Goal: Information Seeking & Learning: Learn about a topic

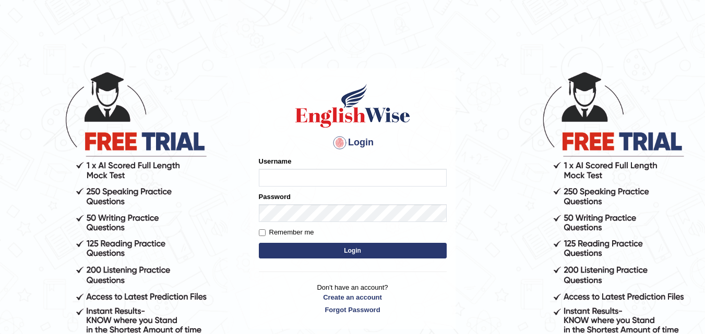
type input "h_123"
click at [319, 247] on button "Login" at bounding box center [353, 251] width 188 height 16
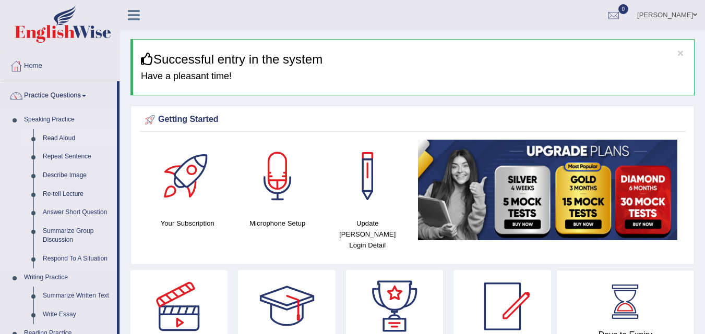
click at [39, 134] on link "Read Aloud" at bounding box center [77, 138] width 79 height 19
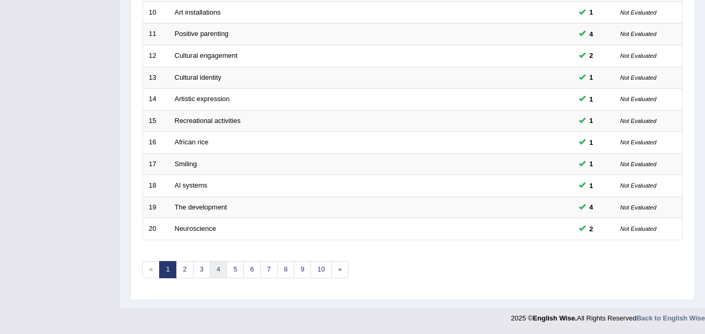
click at [217, 265] on link "4" at bounding box center [218, 269] width 17 height 17
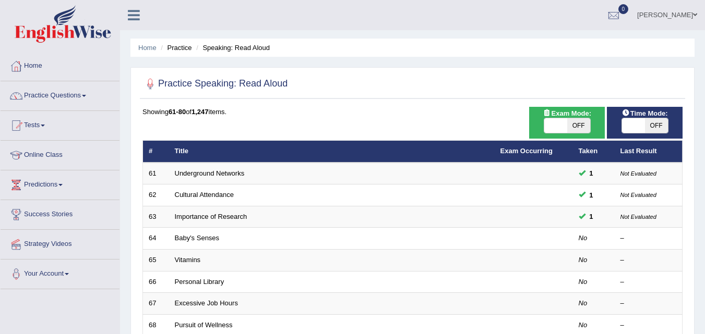
click at [204, 239] on link "Baby's Senses" at bounding box center [197, 238] width 45 height 8
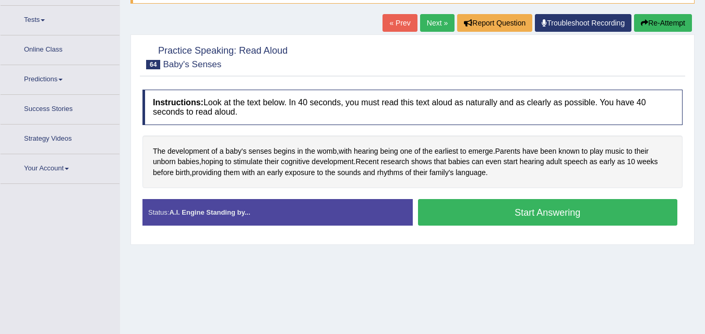
scroll to position [119, 0]
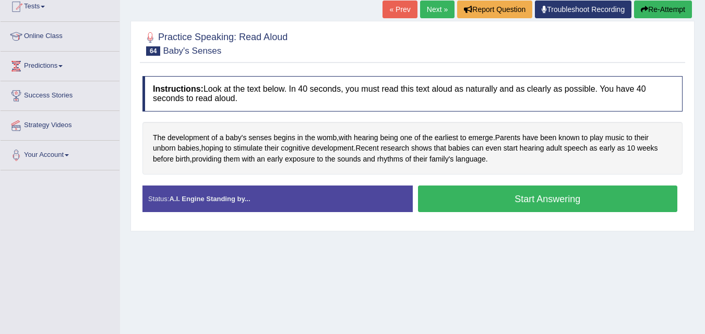
click at [608, 194] on button "Start Answering" at bounding box center [548, 199] width 260 height 27
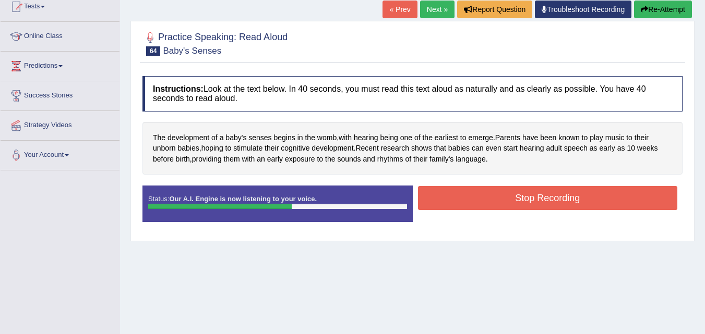
click at [608, 194] on button "Stop Recording" at bounding box center [548, 198] width 260 height 24
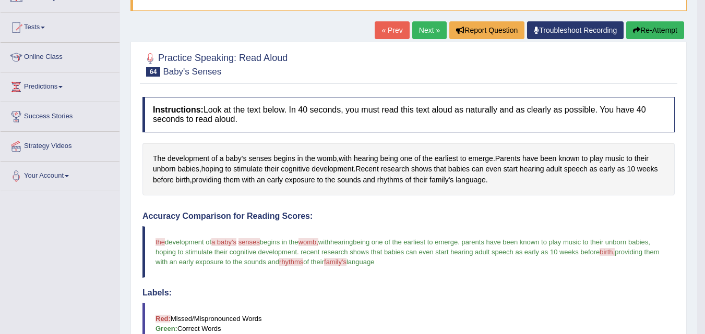
scroll to position [98, 0]
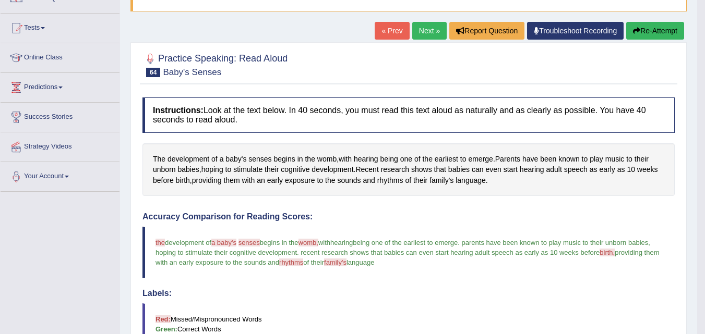
click at [428, 28] on link "Next »" at bounding box center [429, 31] width 34 height 18
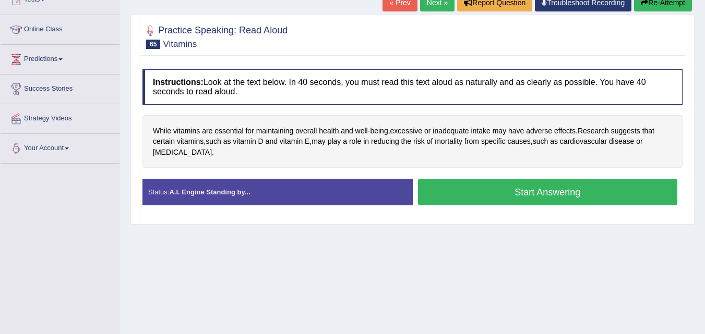
click at [490, 202] on button "Start Answering" at bounding box center [548, 192] width 260 height 27
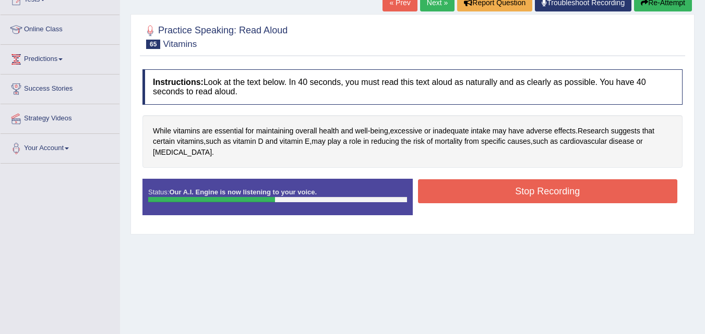
click at [490, 202] on button "Stop Recording" at bounding box center [548, 191] width 260 height 24
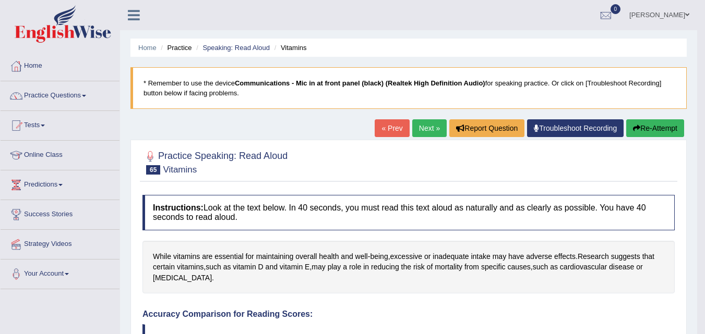
click at [662, 123] on button "Re-Attempt" at bounding box center [655, 128] width 58 height 18
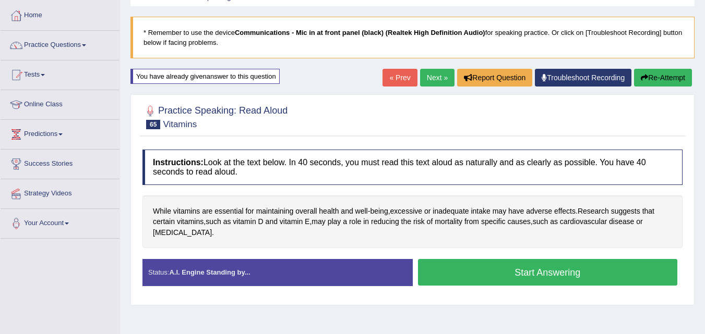
click at [510, 281] on button "Start Answering" at bounding box center [548, 272] width 260 height 27
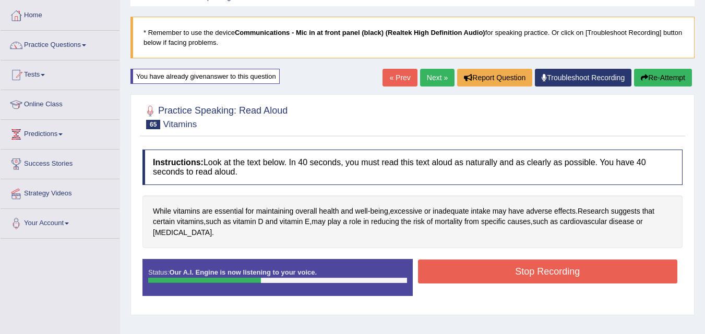
click at [510, 281] on button "Stop Recording" at bounding box center [548, 272] width 260 height 24
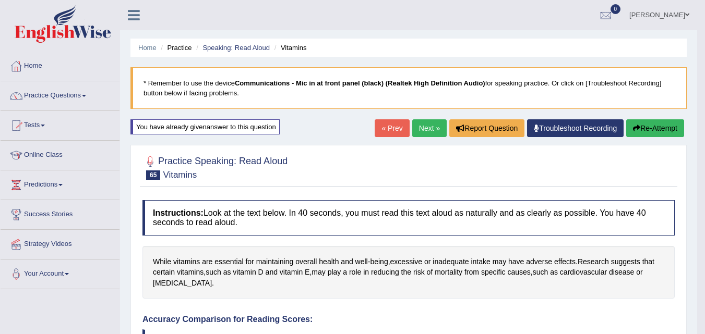
click at [431, 130] on link "Next »" at bounding box center [429, 128] width 34 height 18
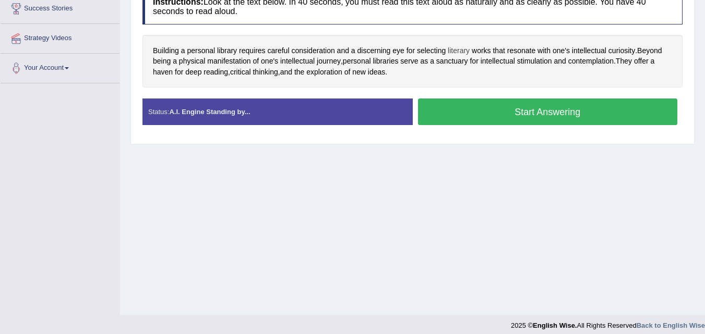
click at [455, 50] on span "literary" at bounding box center [459, 50] width 22 height 11
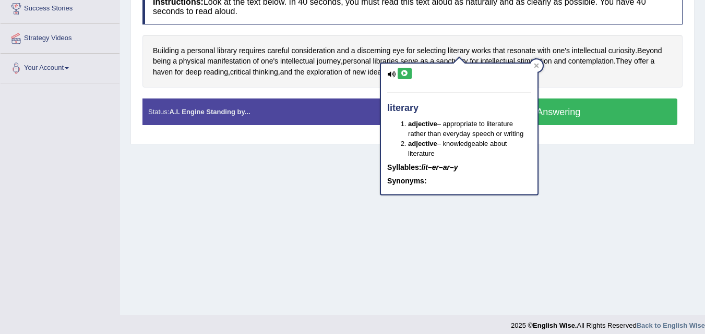
click at [407, 74] on icon at bounding box center [405, 73] width 8 height 6
click at [540, 65] on div at bounding box center [536, 65] width 13 height 13
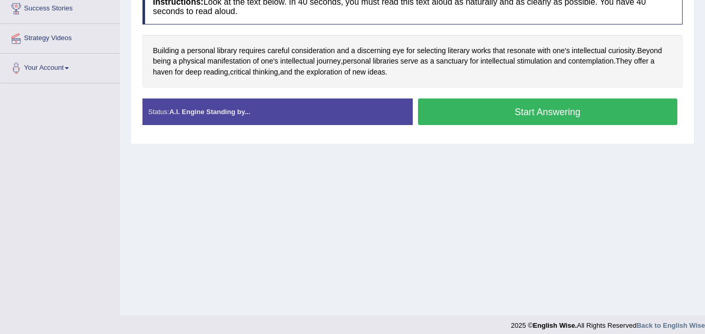
click at [472, 117] on button "Start Answering" at bounding box center [548, 112] width 260 height 27
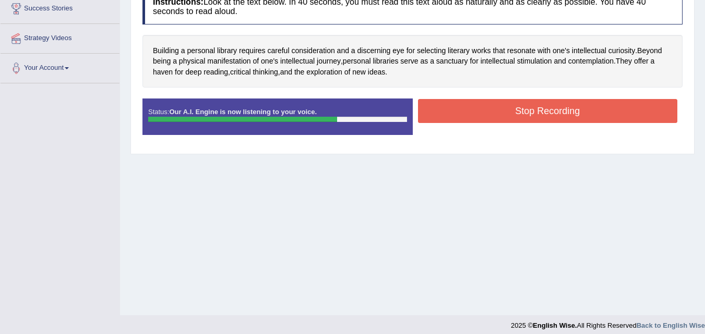
click at [472, 117] on button "Stop Recording" at bounding box center [548, 111] width 260 height 24
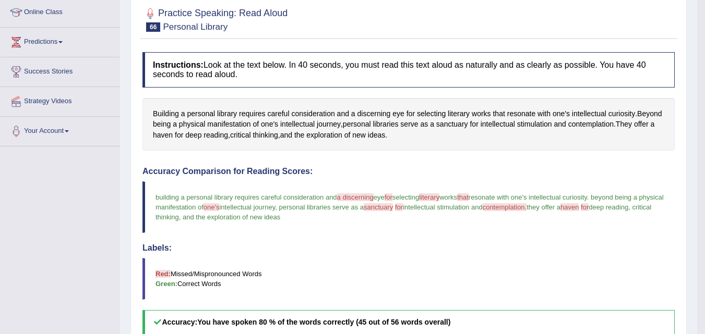
scroll to position [113, 0]
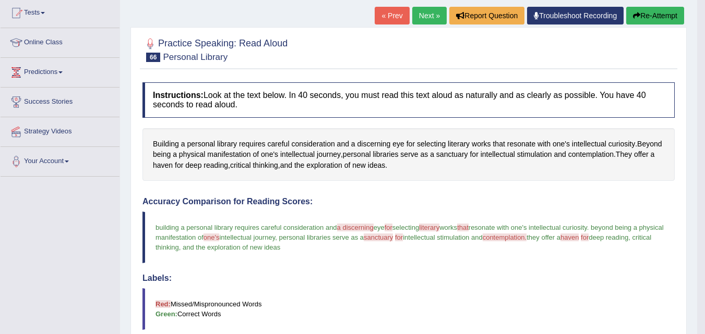
click at [646, 21] on button "Re-Attempt" at bounding box center [655, 16] width 58 height 18
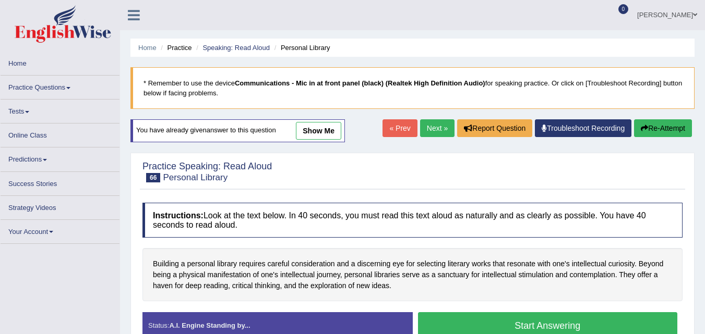
scroll to position [213, 0]
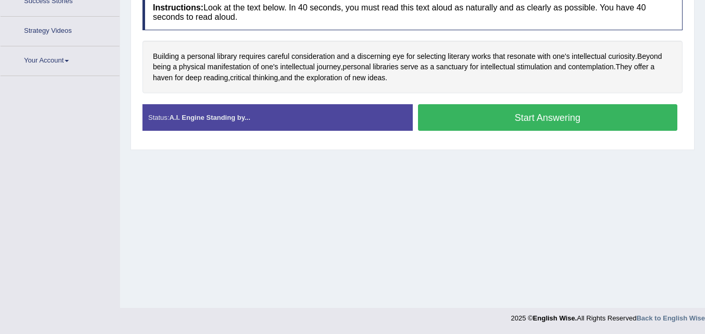
click at [519, 124] on button "Start Answering" at bounding box center [548, 117] width 260 height 27
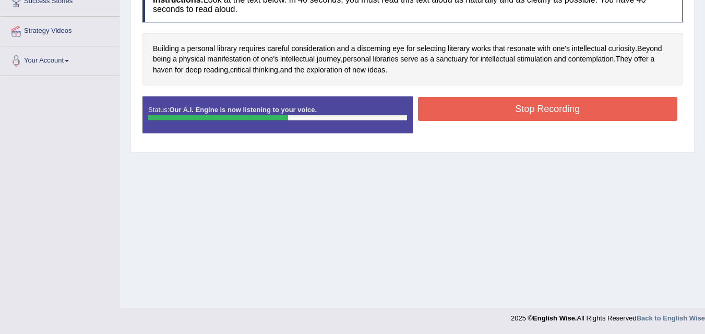
click at [512, 112] on button "Stop Recording" at bounding box center [548, 109] width 260 height 24
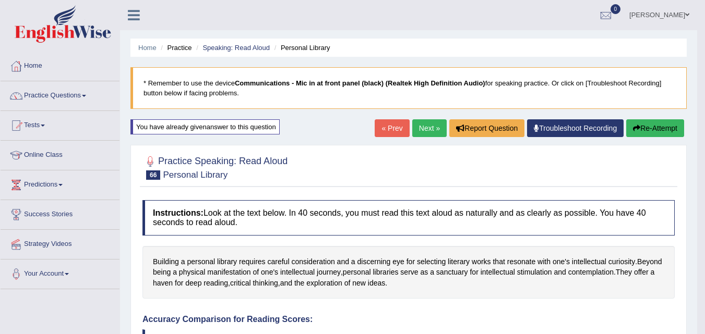
click at [429, 133] on link "Next »" at bounding box center [429, 128] width 34 height 18
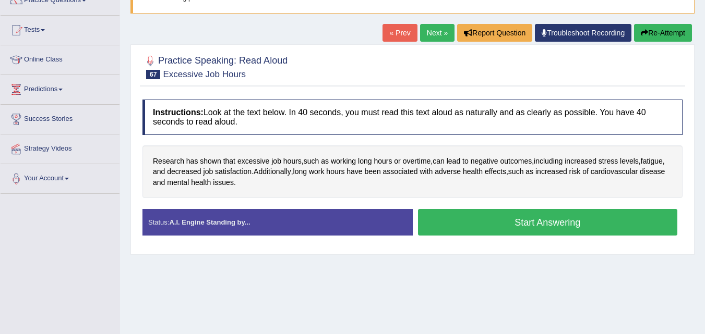
click at [469, 222] on button "Start Answering" at bounding box center [548, 222] width 260 height 27
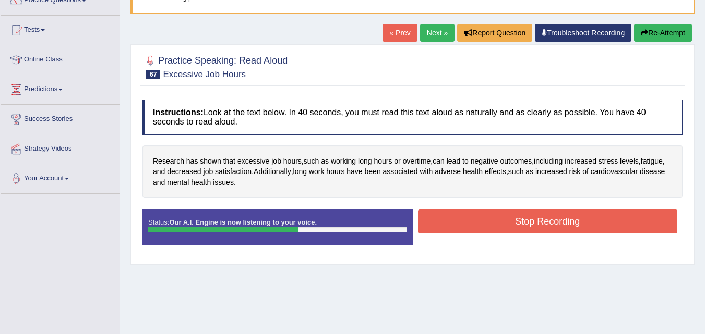
click at [469, 222] on button "Stop Recording" at bounding box center [548, 222] width 260 height 24
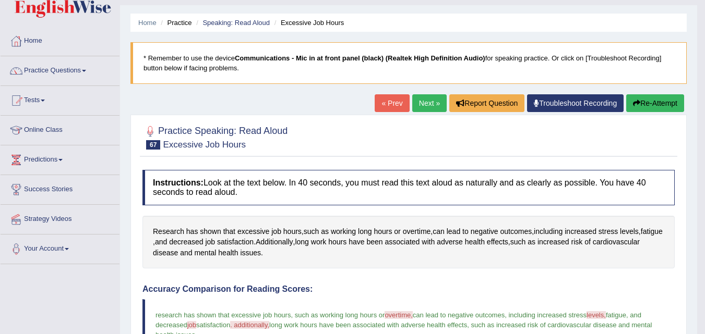
scroll to position [25, 0]
click at [628, 105] on button "Re-Attempt" at bounding box center [655, 104] width 58 height 18
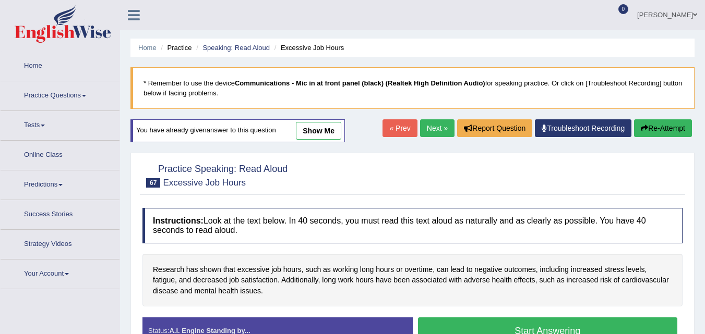
click at [495, 318] on button "Start Answering" at bounding box center [548, 331] width 260 height 27
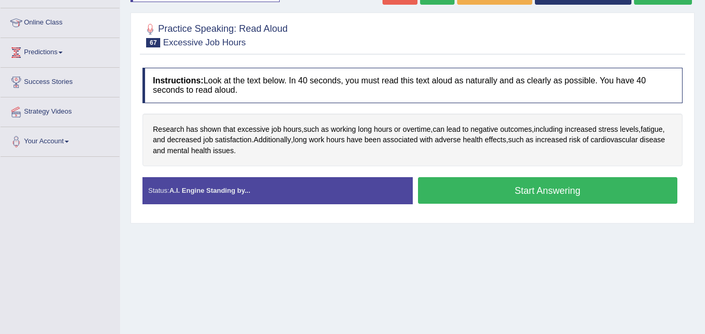
click at [495, 198] on button "Start Answering" at bounding box center [548, 190] width 260 height 27
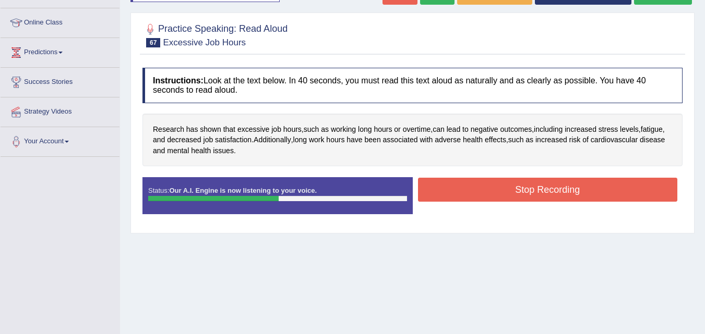
click at [495, 198] on button "Stop Recording" at bounding box center [548, 190] width 260 height 24
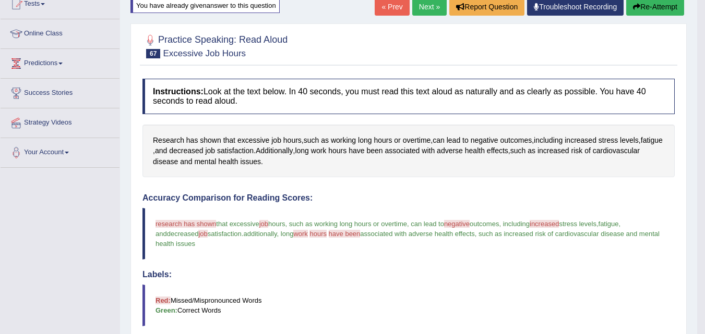
scroll to position [78, 0]
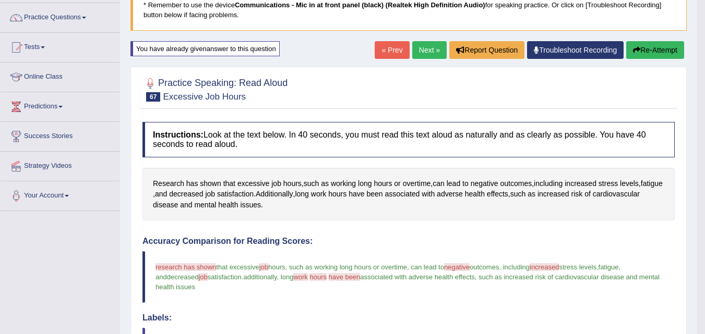
click at [423, 46] on link "Next »" at bounding box center [429, 50] width 34 height 18
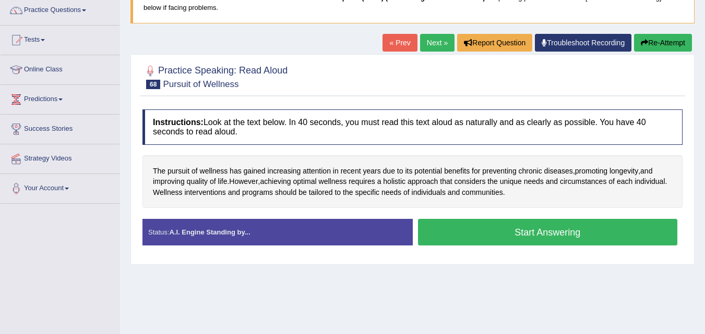
click at [464, 237] on button "Start Answering" at bounding box center [548, 232] width 260 height 27
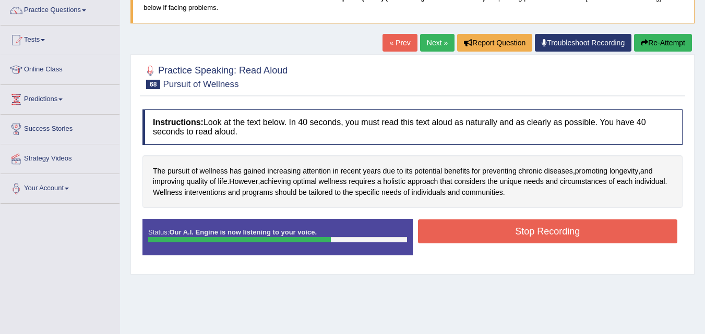
click at [464, 237] on button "Stop Recording" at bounding box center [548, 232] width 260 height 24
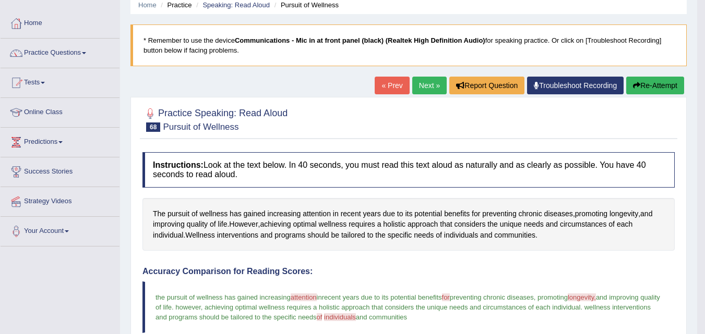
scroll to position [29, 0]
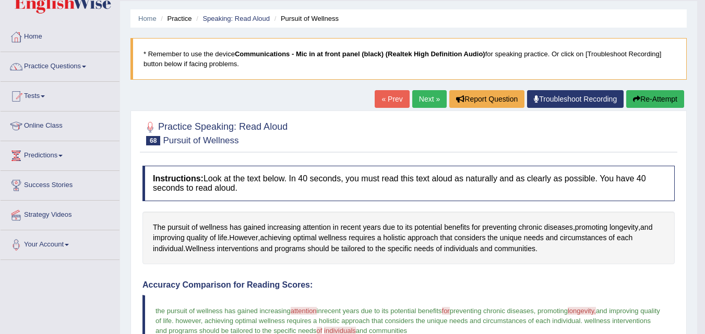
click at [422, 100] on link "Next »" at bounding box center [429, 99] width 34 height 18
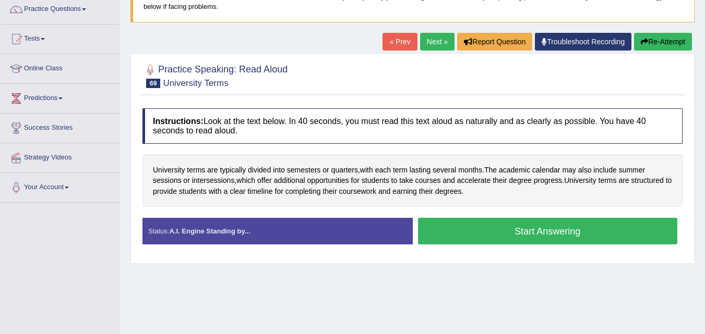
click at [440, 205] on div "University terms are typically divided into semesters or quarters , with each t…" at bounding box center [412, 180] width 540 height 53
click at [443, 236] on button "Start Answering" at bounding box center [548, 231] width 260 height 27
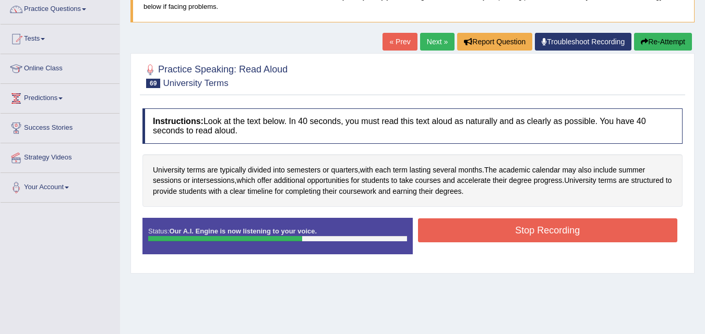
click at [443, 236] on button "Stop Recording" at bounding box center [548, 231] width 260 height 24
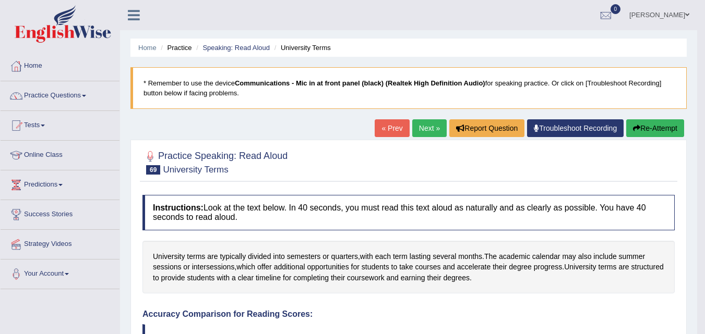
click at [427, 127] on link "Next »" at bounding box center [429, 128] width 34 height 18
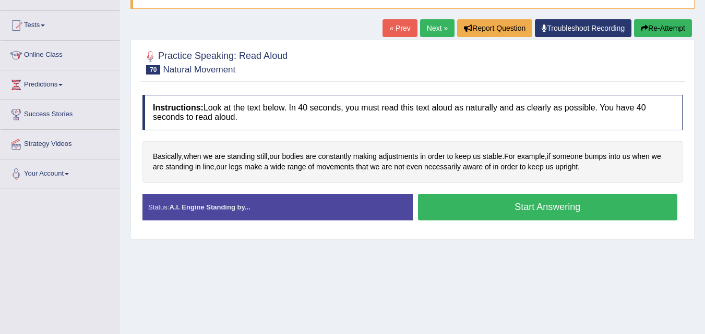
click at [455, 211] on button "Start Answering" at bounding box center [548, 207] width 260 height 27
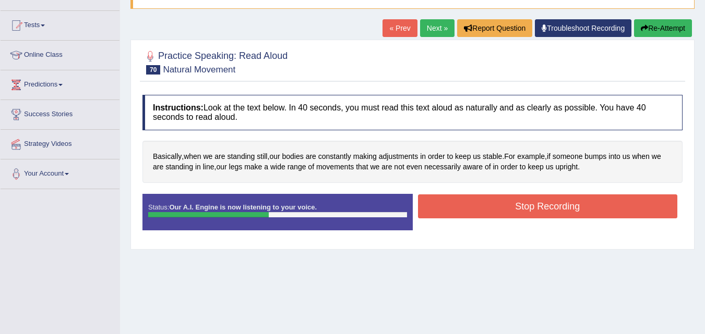
click at [455, 211] on button "Stop Recording" at bounding box center [548, 207] width 260 height 24
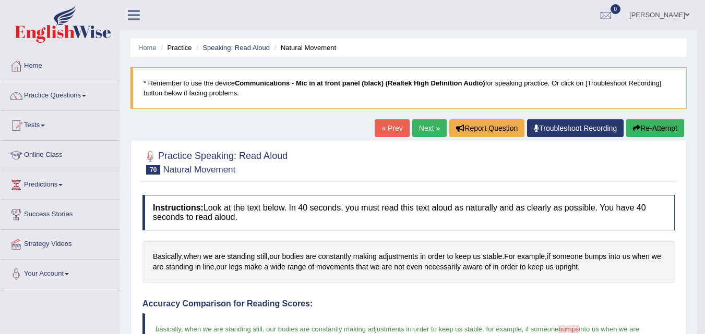
click at [421, 124] on link "Next »" at bounding box center [429, 128] width 34 height 18
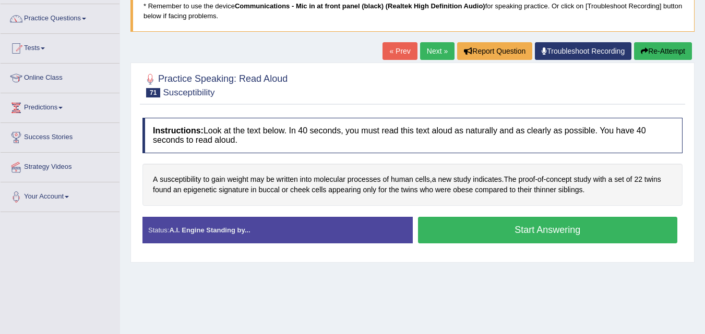
click at [475, 231] on button "Start Answering" at bounding box center [548, 230] width 260 height 27
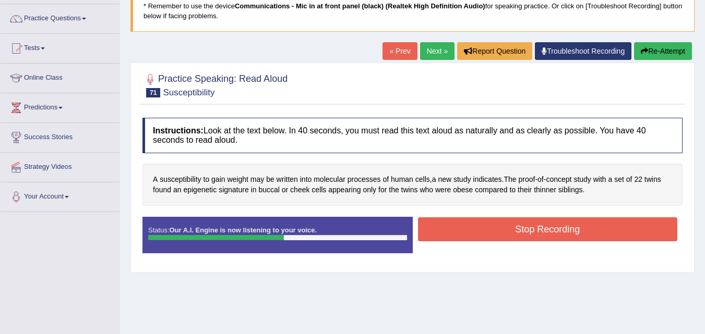
click at [475, 231] on button "Stop Recording" at bounding box center [548, 230] width 260 height 24
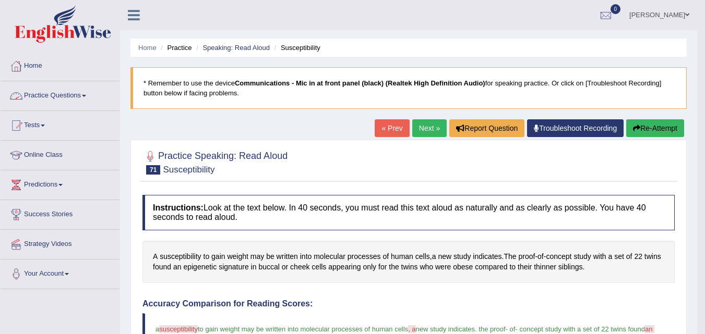
click at [85, 102] on link "Practice Questions" at bounding box center [60, 94] width 119 height 26
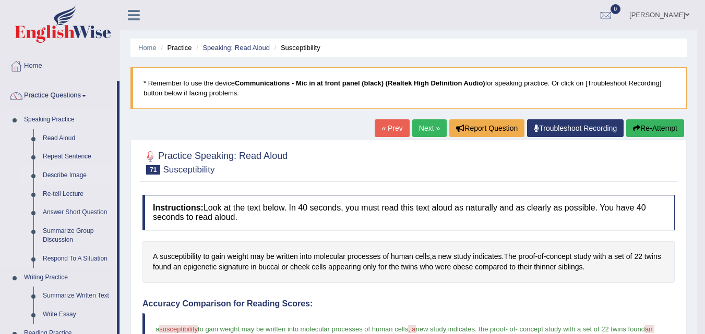
click at [78, 176] on link "Describe Image" at bounding box center [77, 175] width 79 height 19
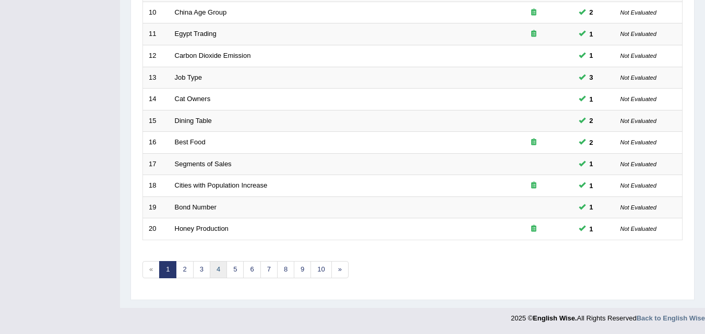
click at [219, 275] on link "4" at bounding box center [218, 269] width 17 height 17
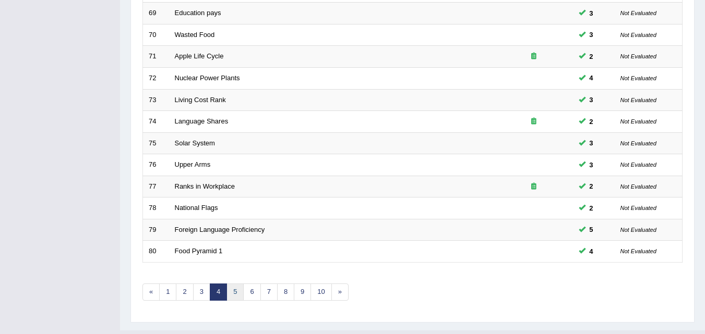
click at [239, 299] on link "5" at bounding box center [234, 292] width 17 height 17
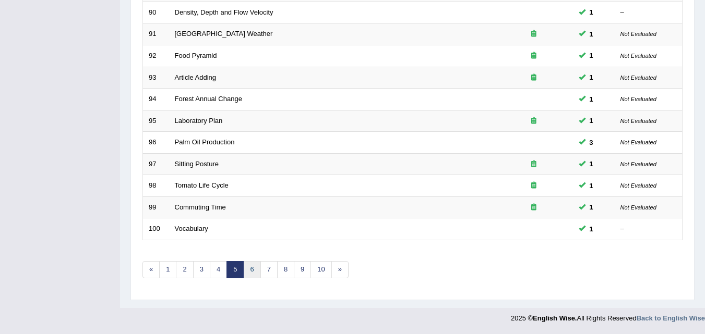
click at [252, 273] on link "6" at bounding box center [251, 269] width 17 height 17
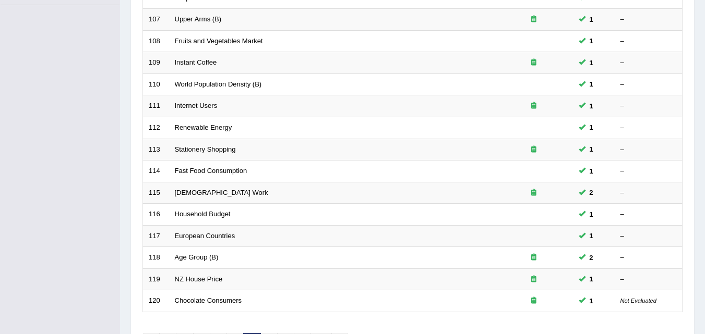
scroll to position [356, 0]
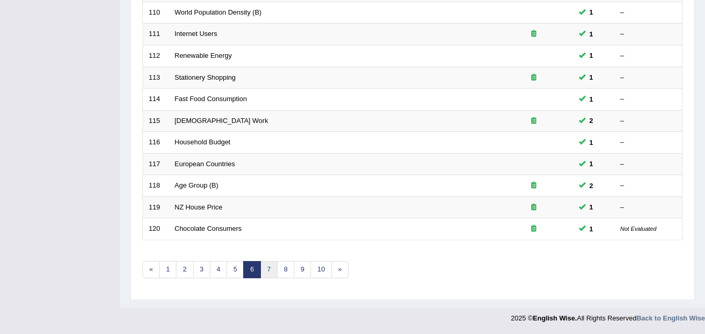
click at [267, 268] on link "7" at bounding box center [268, 269] width 17 height 17
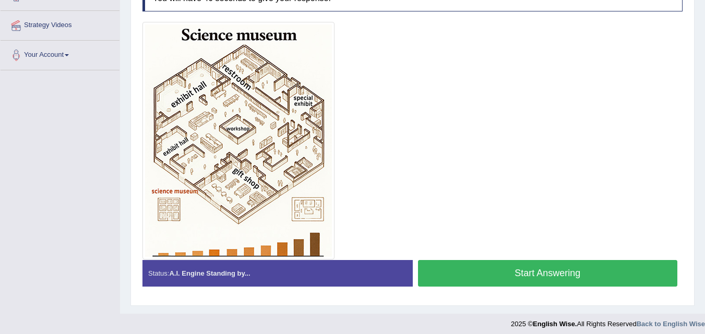
scroll to position [219, 0]
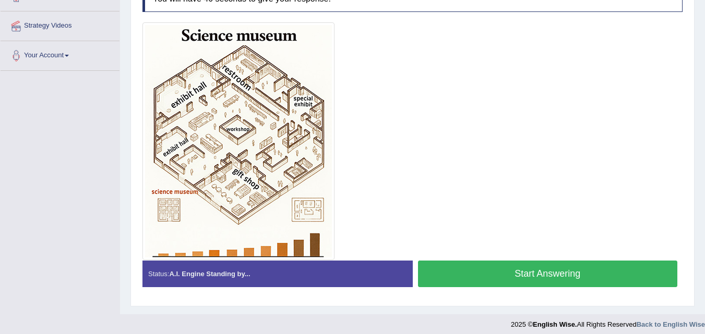
click at [441, 273] on button "Start Answering" at bounding box center [548, 274] width 260 height 27
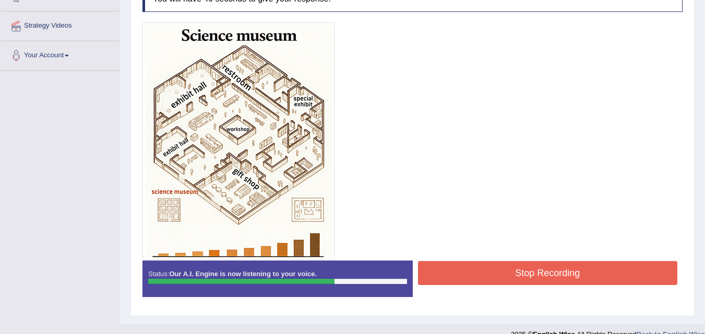
click at [441, 273] on button "Stop Recording" at bounding box center [548, 273] width 260 height 24
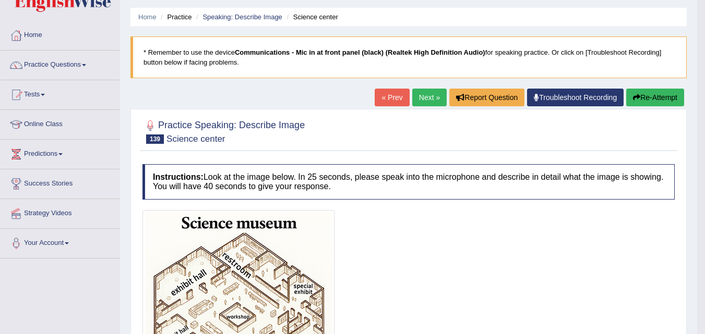
scroll to position [30, 0]
click at [423, 103] on link "Next »" at bounding box center [429, 98] width 34 height 18
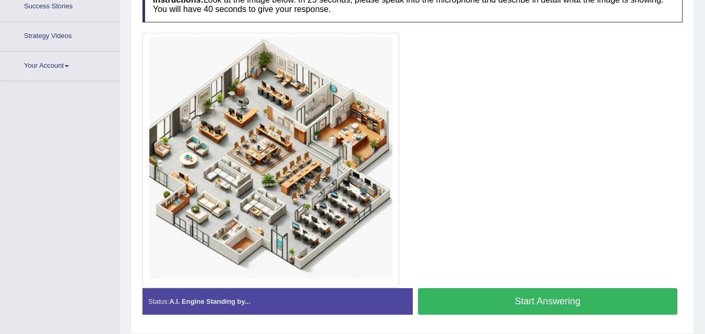
scroll to position [242, 0]
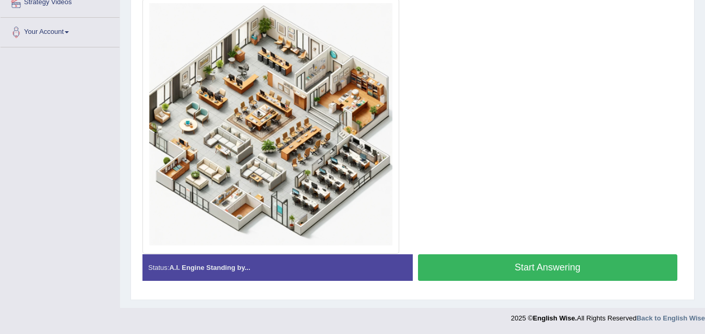
click at [454, 271] on button "Start Answering" at bounding box center [548, 268] width 260 height 27
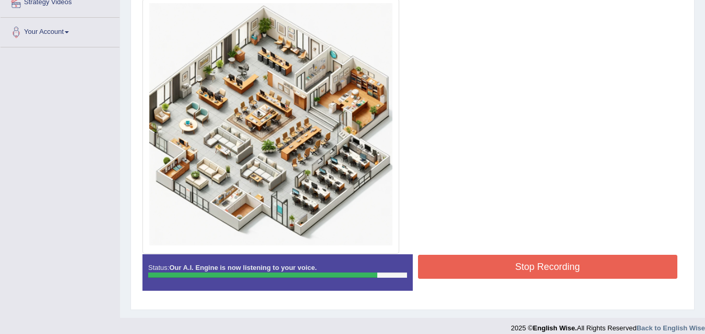
click at [454, 271] on button "Stop Recording" at bounding box center [548, 267] width 260 height 24
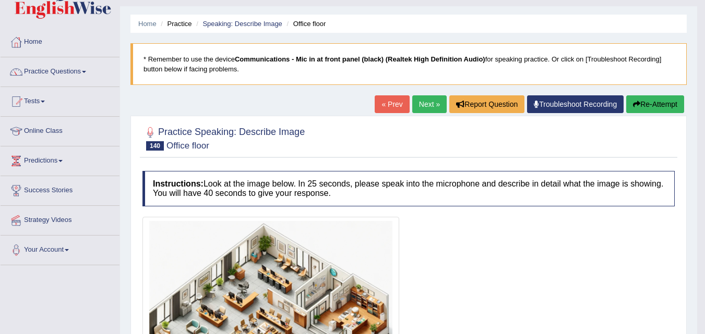
scroll to position [23, 0]
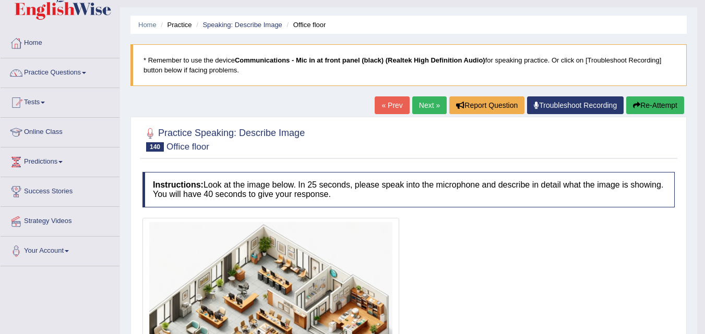
click at [425, 98] on link "Next »" at bounding box center [429, 106] width 34 height 18
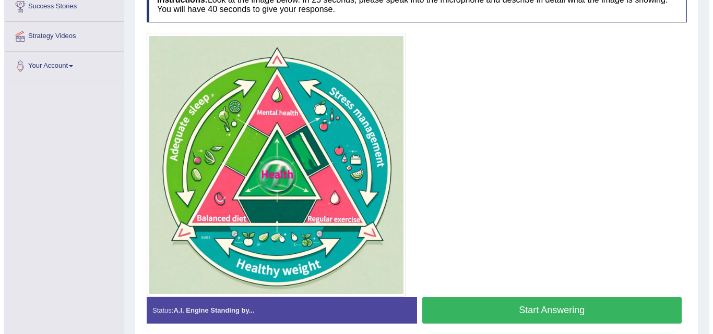
scroll to position [244, 0]
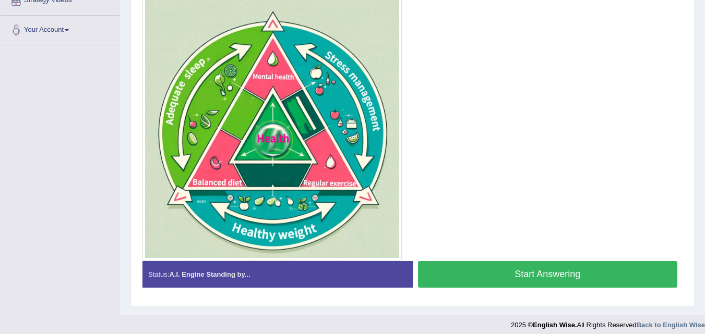
click at [445, 273] on button "Start Answering" at bounding box center [548, 274] width 260 height 27
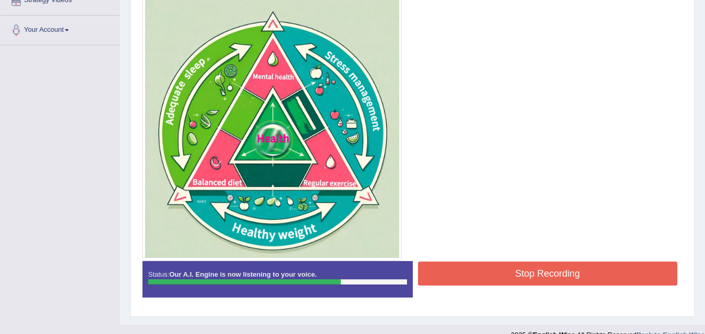
click at [445, 273] on button "Stop Recording" at bounding box center [548, 274] width 260 height 24
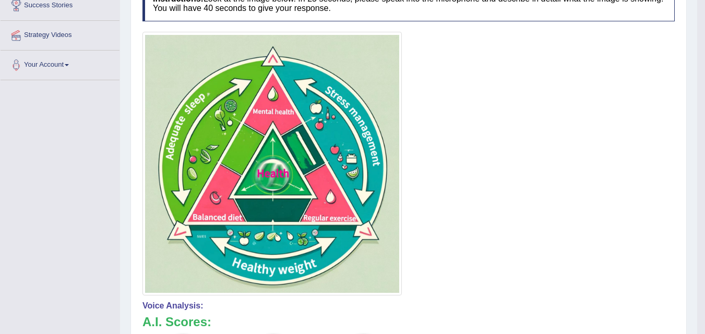
scroll to position [0, 0]
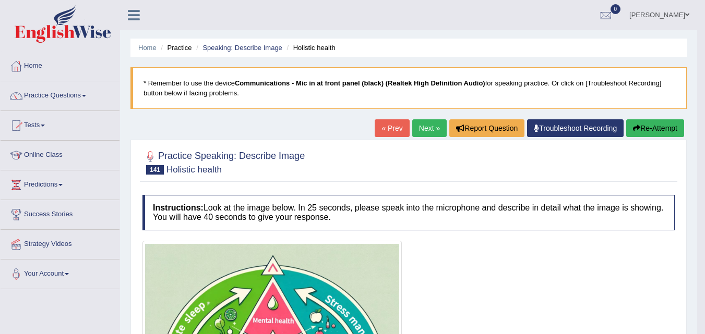
click at [655, 134] on button "Re-Attempt" at bounding box center [655, 128] width 58 height 18
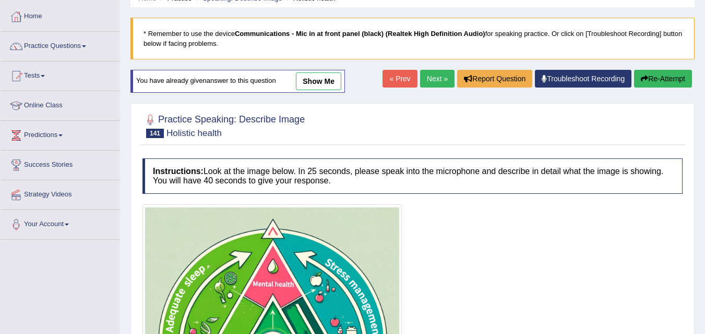
scroll to position [49, 0]
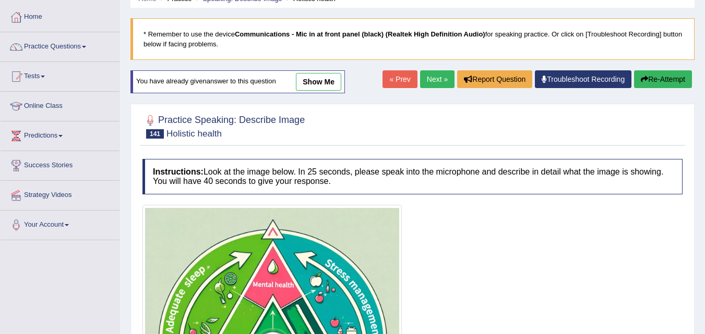
click at [643, 85] on button "Re-Attempt" at bounding box center [663, 79] width 58 height 18
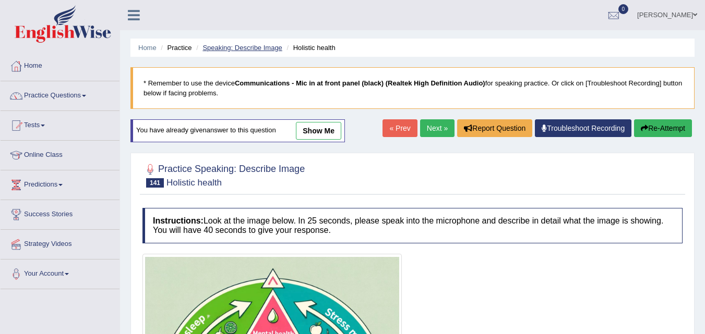
click at [277, 47] on link "Speaking: Describe Image" at bounding box center [241, 48] width 79 height 8
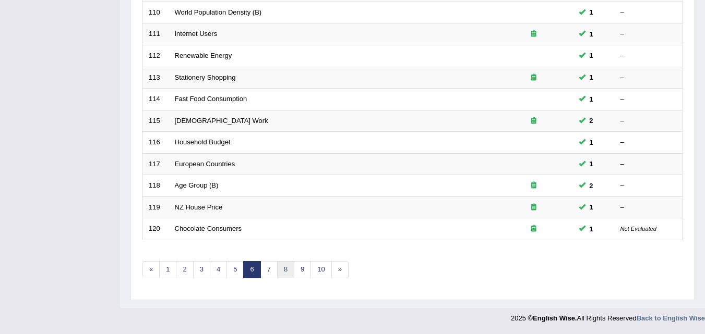
click at [278, 271] on link "8" at bounding box center [285, 269] width 17 height 17
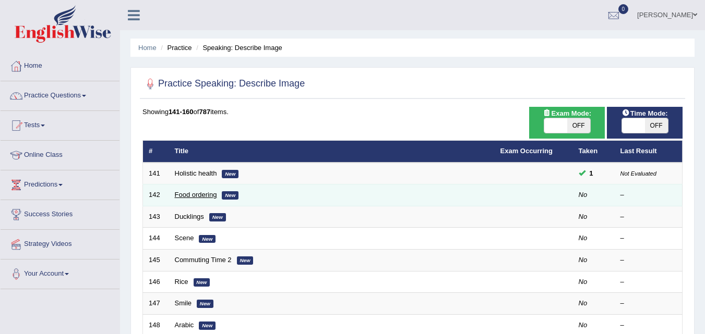
click at [196, 198] on link "Food ordering" at bounding box center [196, 195] width 42 height 8
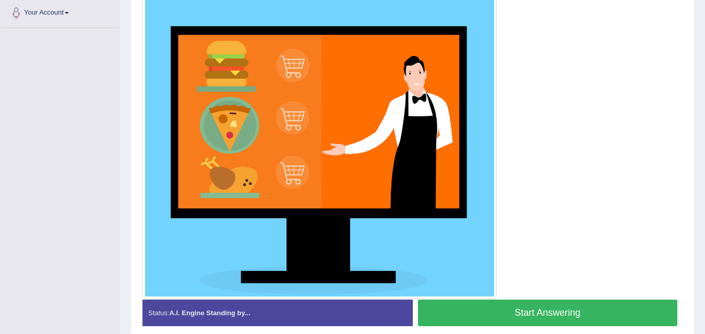
click at [466, 315] on button "Start Answering" at bounding box center [548, 313] width 260 height 27
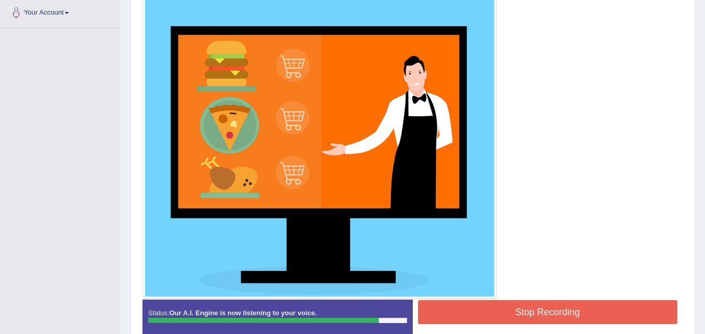
click at [466, 315] on button "Stop Recording" at bounding box center [548, 313] width 260 height 24
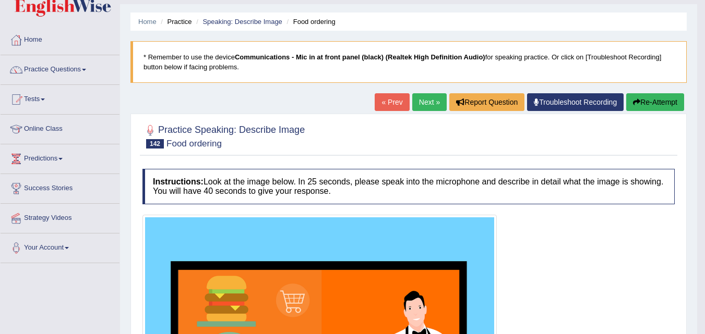
scroll to position [26, 0]
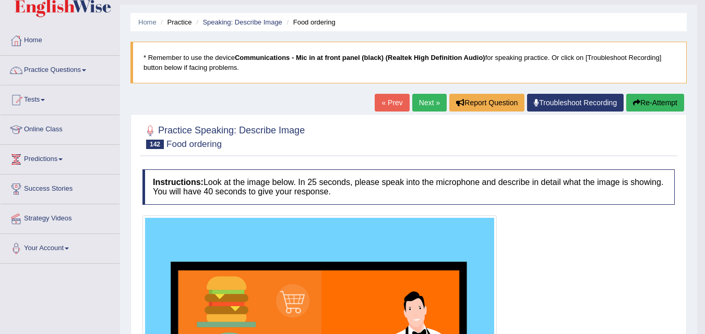
click at [430, 109] on link "Next »" at bounding box center [429, 103] width 34 height 18
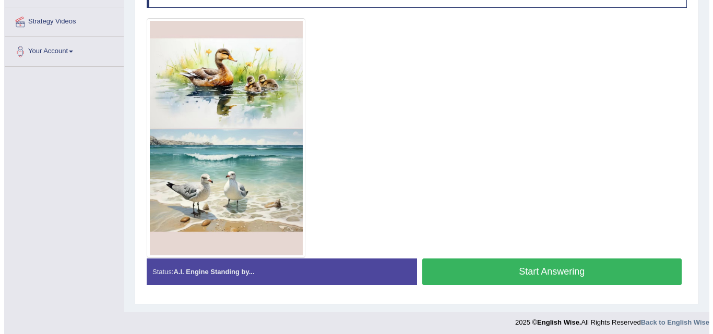
scroll to position [218, 0]
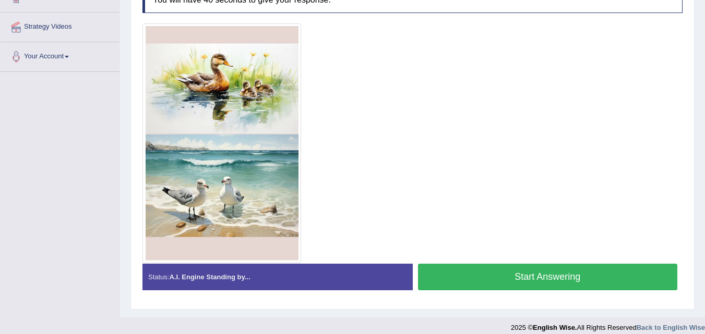
click at [464, 282] on button "Start Answering" at bounding box center [548, 277] width 260 height 27
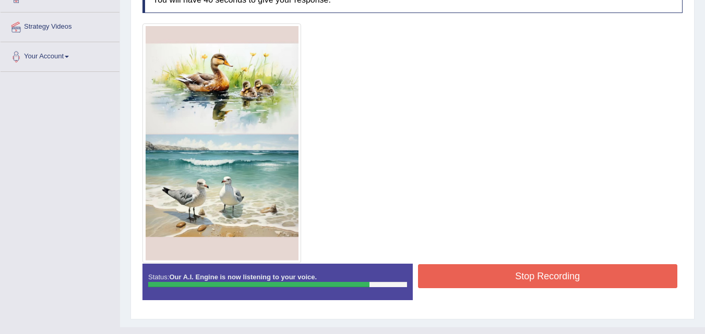
click at [464, 282] on button "Stop Recording" at bounding box center [548, 277] width 260 height 24
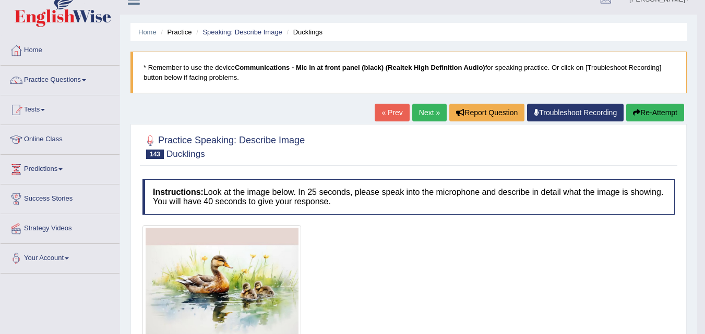
scroll to position [0, 0]
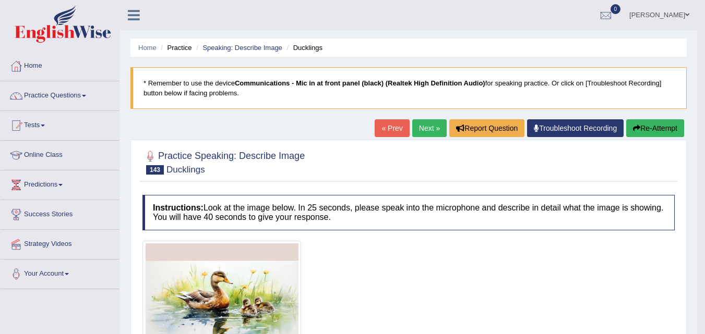
click at [633, 123] on button "Re-Attempt" at bounding box center [655, 128] width 58 height 18
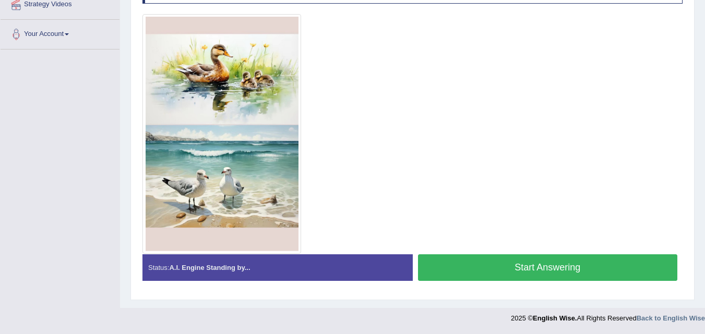
click at [468, 268] on button "Start Answering" at bounding box center [548, 268] width 260 height 27
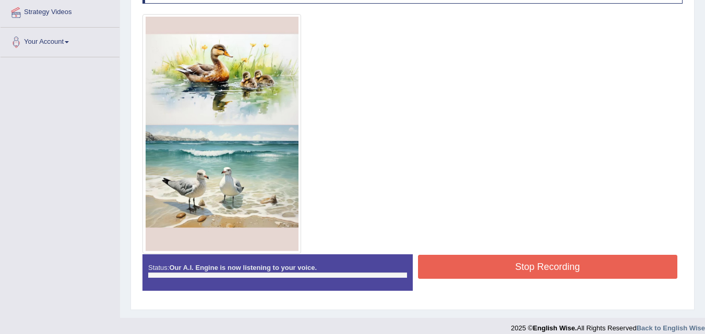
scroll to position [240, 0]
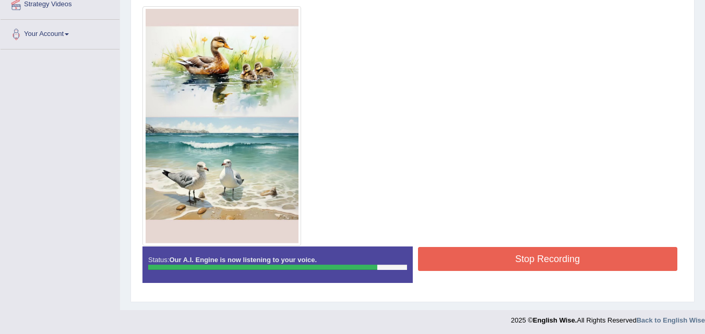
click at [468, 268] on button "Stop Recording" at bounding box center [548, 259] width 260 height 24
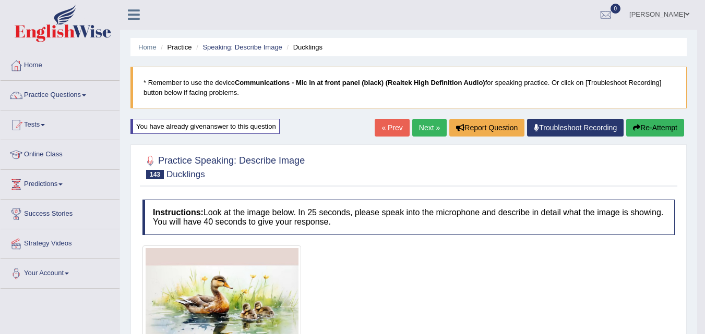
scroll to position [0, 0]
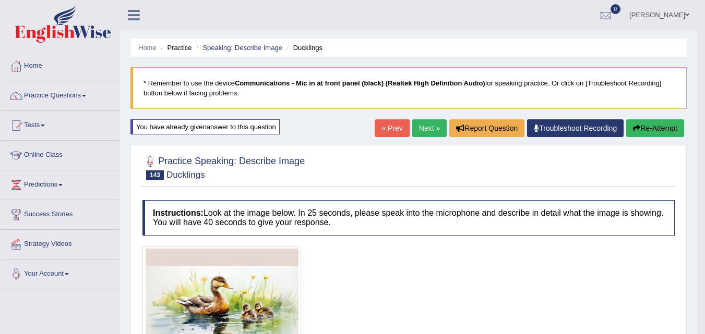
click at [412, 127] on link "Next »" at bounding box center [429, 128] width 34 height 18
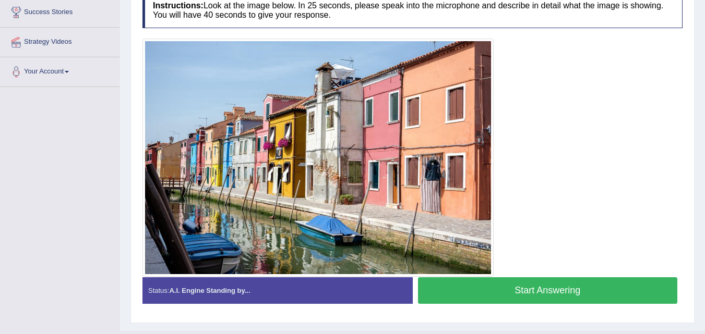
scroll to position [201, 0]
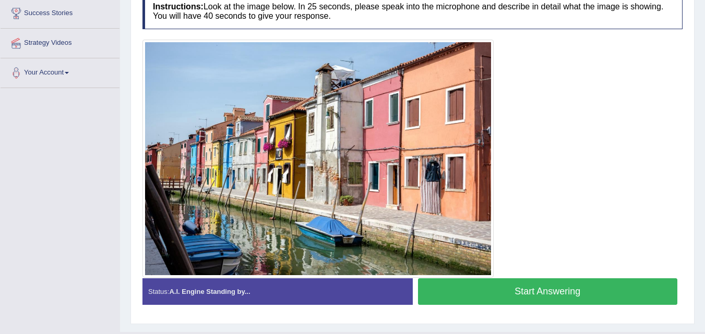
click at [458, 295] on button "Start Answering" at bounding box center [548, 292] width 260 height 27
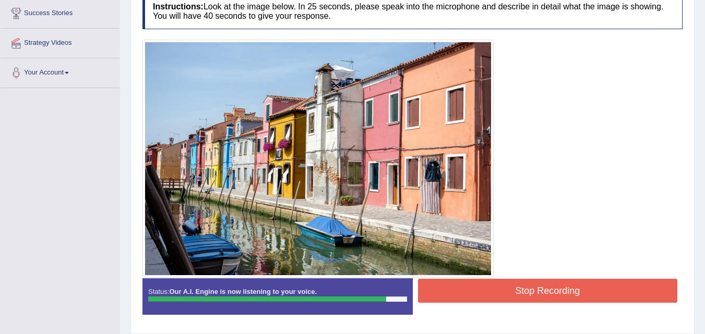
click at [465, 287] on button "Stop Recording" at bounding box center [548, 291] width 260 height 24
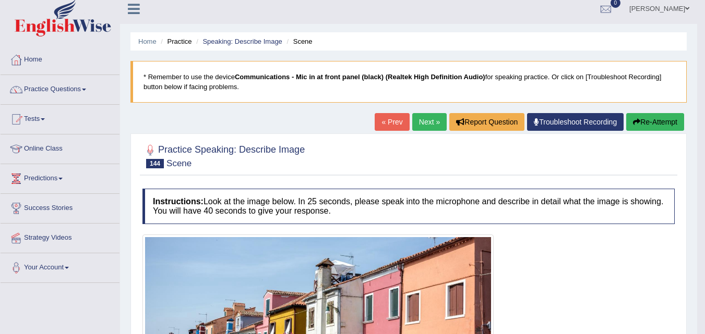
scroll to position [0, 0]
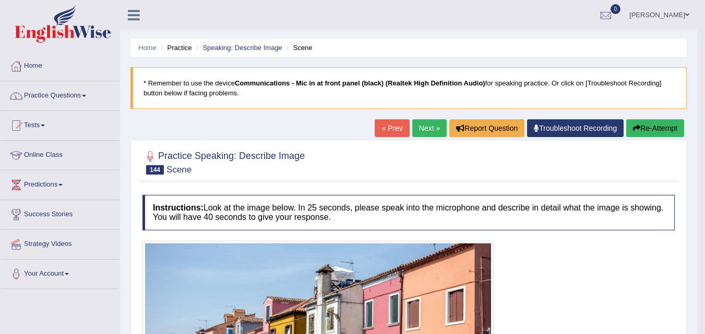
click at [430, 123] on link "Next »" at bounding box center [429, 128] width 34 height 18
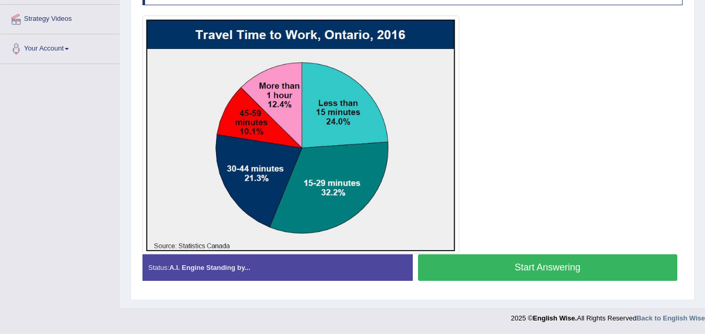
click at [451, 265] on button "Start Answering" at bounding box center [548, 268] width 260 height 27
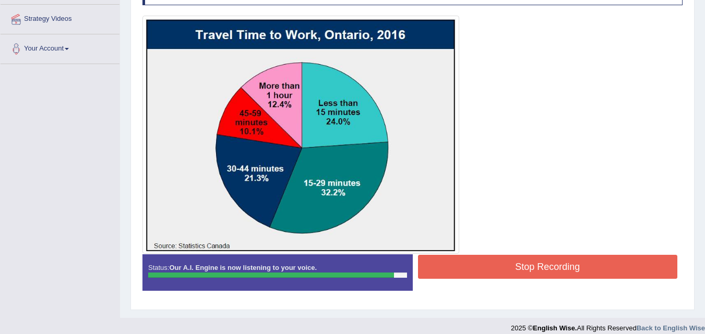
click at [451, 265] on button "Stop Recording" at bounding box center [548, 267] width 260 height 24
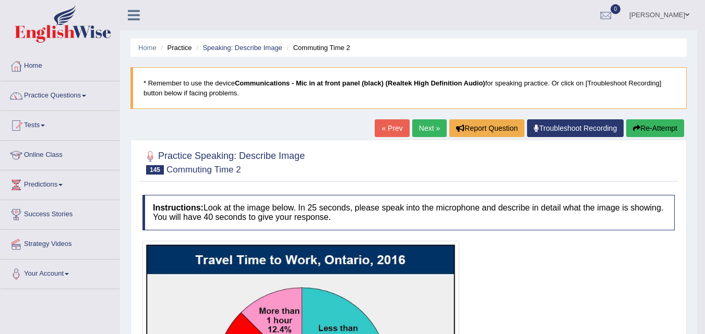
click at [423, 128] on link "Next »" at bounding box center [429, 128] width 34 height 18
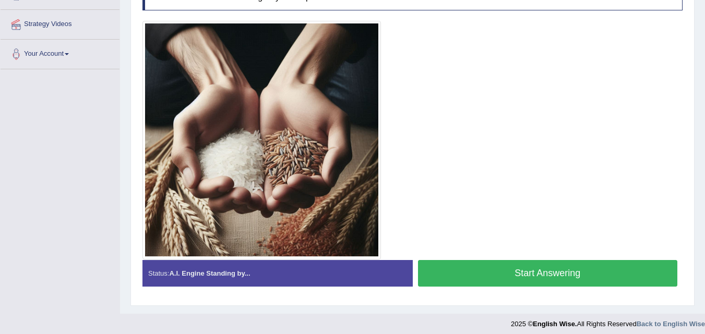
scroll to position [220, 0]
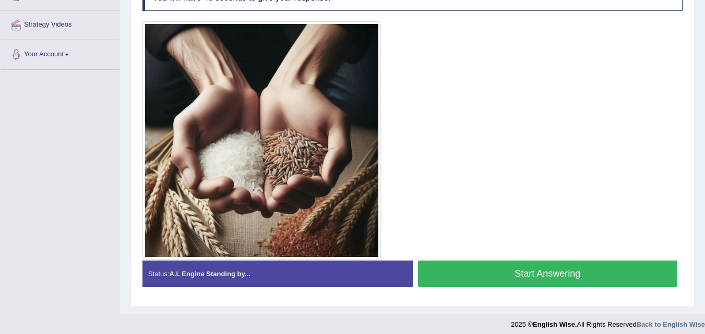
click at [450, 270] on button "Start Answering" at bounding box center [548, 274] width 260 height 27
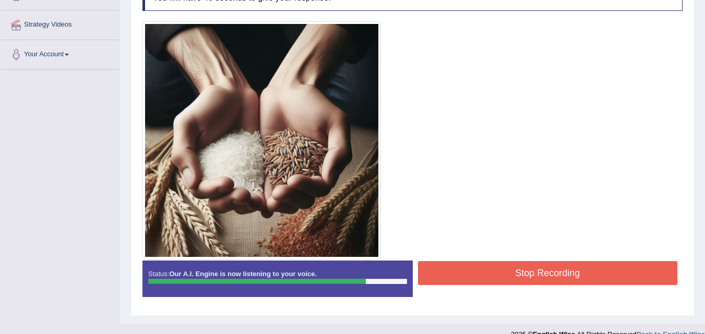
click at [450, 270] on button "Stop Recording" at bounding box center [548, 273] width 260 height 24
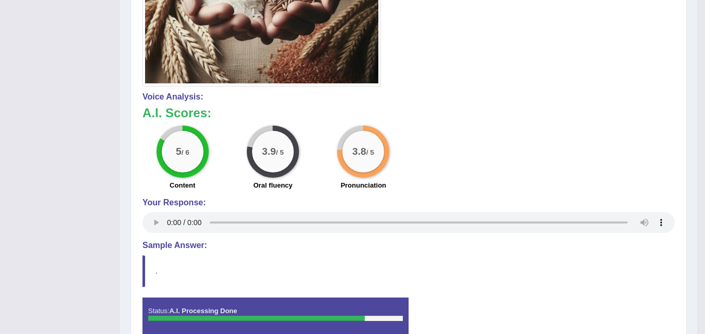
scroll to position [0, 0]
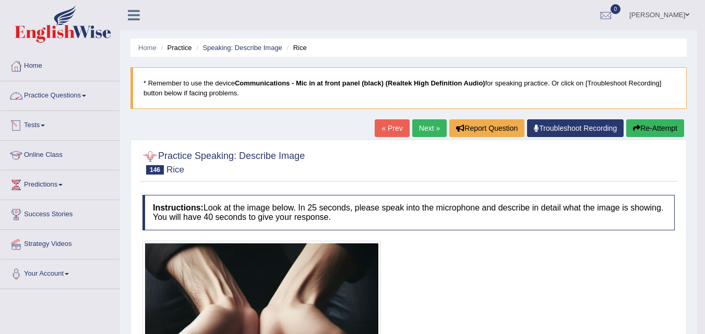
click at [89, 93] on link "Practice Questions" at bounding box center [60, 94] width 119 height 26
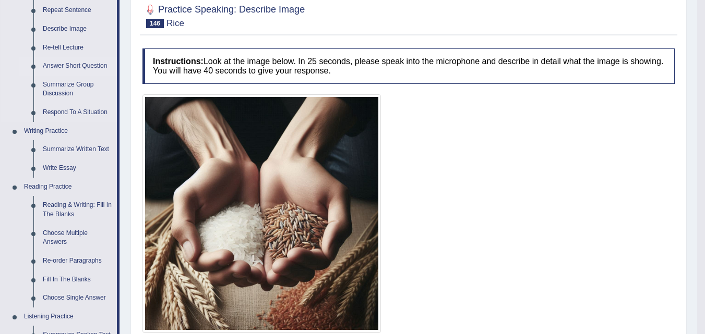
scroll to position [197, 0]
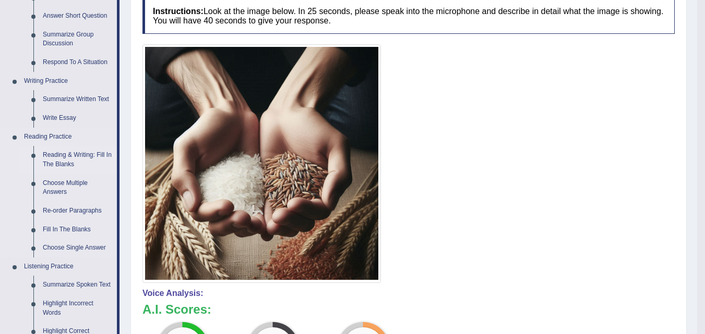
click at [57, 158] on link "Reading & Writing: Fill In The Blanks" at bounding box center [77, 160] width 79 height 28
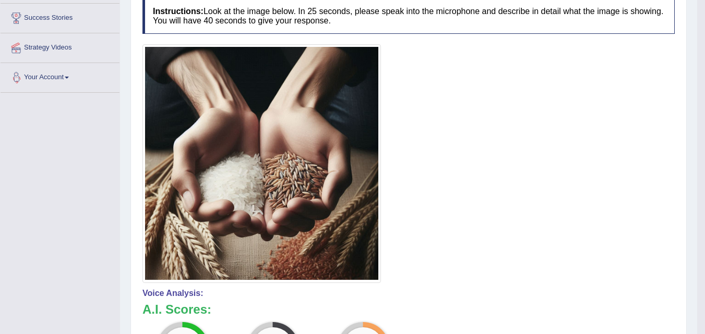
scroll to position [346, 0]
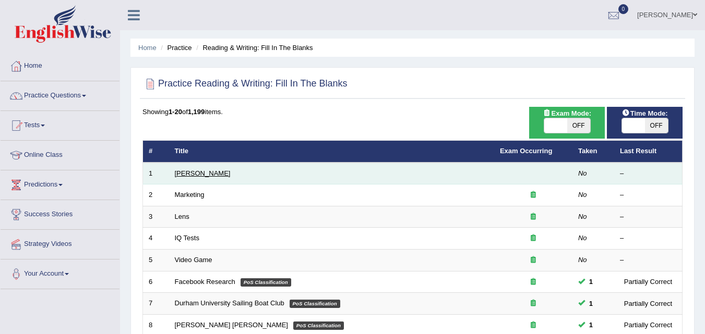
click at [200, 173] on link "Estee Lauder" at bounding box center [203, 174] width 56 height 8
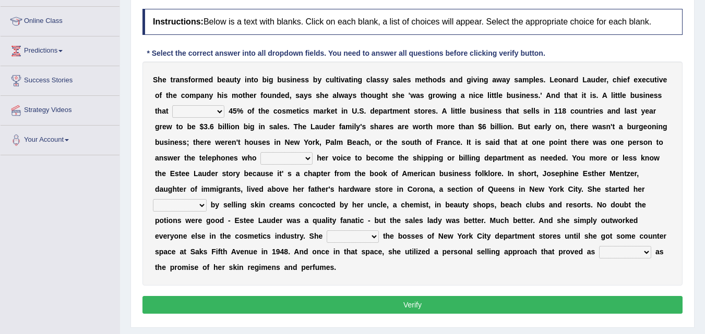
scroll to position [135, 0]
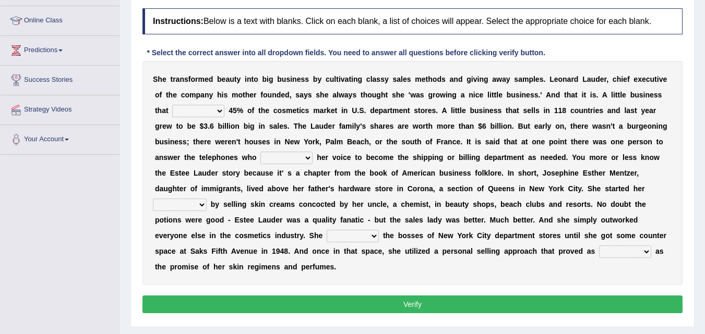
drag, startPoint x: 431, startPoint y: 96, endPoint x: 471, endPoint y: 95, distance: 39.7
click at [471, 95] on div "S h e t r a n s f o r m e d b e a u t y i n t o b i g b u s i n e s s b y c u l…" at bounding box center [412, 173] width 540 height 224
click at [218, 109] on select "has controls makes maintains" at bounding box center [198, 111] width 52 height 13
select select "makes"
click at [172, 105] on select "has controls makes maintains" at bounding box center [198, 111] width 52 height 13
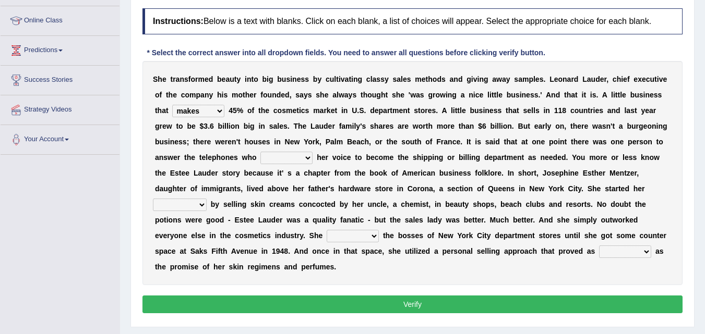
click at [292, 157] on select "switched changed raised used" at bounding box center [286, 158] width 52 height 13
click at [260, 152] on select "switched changed raised used" at bounding box center [286, 158] width 52 height 13
click at [308, 164] on select "switched changed raised used" at bounding box center [286, 158] width 52 height 13
select select "used"
click at [260, 152] on select "switched changed raised used" at bounding box center [286, 158] width 52 height 13
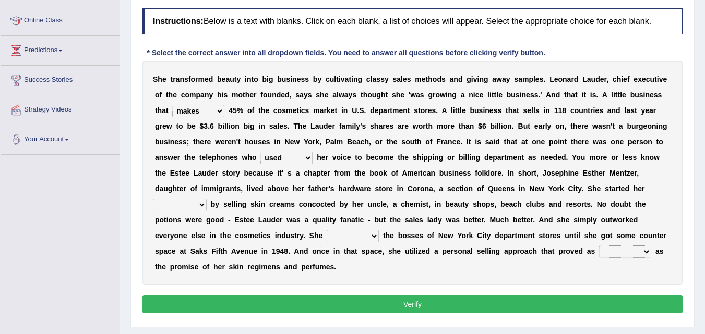
click at [201, 207] on select "job institute companion enterprise" at bounding box center [180, 205] width 54 height 13
select select "companion"
click at [153, 199] on select "job institute companion enterprise" at bounding box center [180, 205] width 54 height 13
click at [335, 235] on select "stated bridged stalked heaved" at bounding box center [353, 236] width 52 height 13
select select "stated"
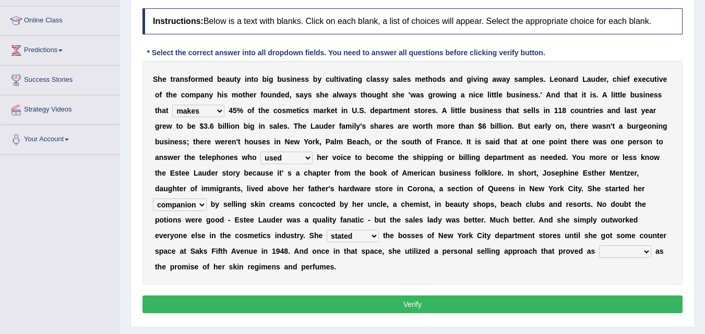
click at [327, 230] on select "stated bridged stalked heaved" at bounding box center [353, 236] width 52 height 13
click at [609, 251] on select "potent ruthless potential expensive" at bounding box center [625, 252] width 52 height 13
select select "potential"
click at [599, 246] on select "potent ruthless potential expensive" at bounding box center [625, 252] width 52 height 13
click at [567, 310] on button "Verify" at bounding box center [412, 305] width 540 height 18
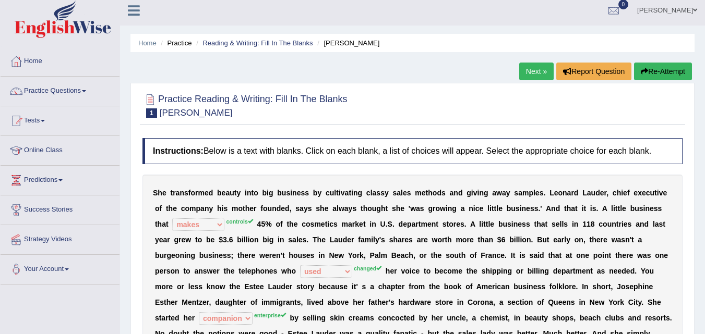
scroll to position [0, 0]
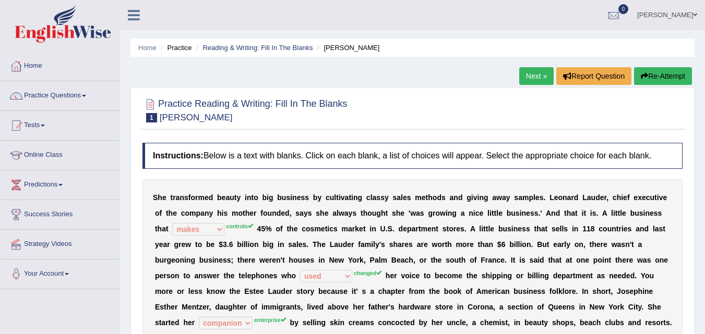
click at [524, 80] on link "Next »" at bounding box center [536, 76] width 34 height 18
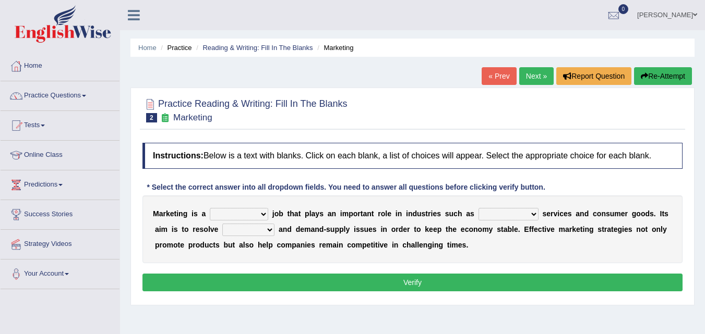
drag, startPoint x: 0, startPoint y: 0, endPoint x: 237, endPoint y: 213, distance: 318.5
click at [237, 213] on select "professional flexible parochial descriptive" at bounding box center [239, 214] width 58 height 13
click at [307, 239] on div "M a r k e t i n g i s a professional flexible parochial descriptive j o b t h a…" at bounding box center [412, 230] width 540 height 68
click at [488, 215] on select "civil financial conventional foremost" at bounding box center [508, 214] width 60 height 13
select select "conventional"
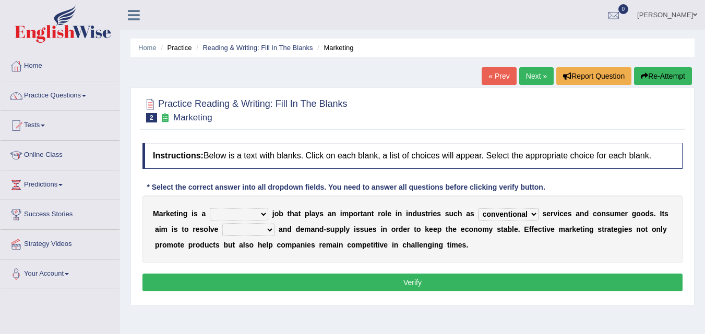
click at [478, 208] on select "civil financial conventional foremost" at bounding box center [508, 214] width 60 height 13
click at [243, 214] on select "professional flexible parochial descriptive" at bounding box center [239, 214] width 58 height 13
select select "flexible"
click at [210, 208] on select "professional flexible parochial descriptive" at bounding box center [239, 214] width 58 height 13
click at [247, 230] on select "imbalance excess symmetry budget" at bounding box center [248, 230] width 52 height 13
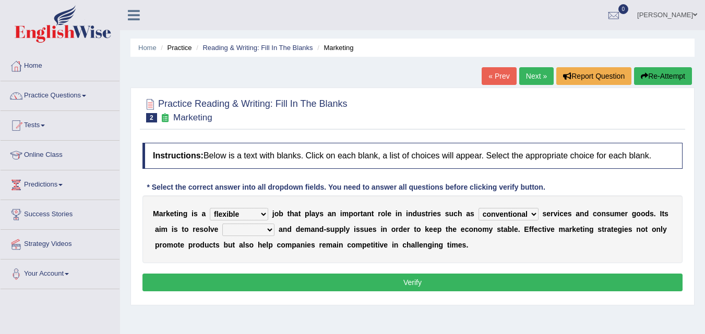
select select "imbalance"
click at [222, 224] on select "imbalance excess symmetry budget" at bounding box center [248, 230] width 52 height 13
click at [320, 280] on button "Verify" at bounding box center [412, 283] width 540 height 18
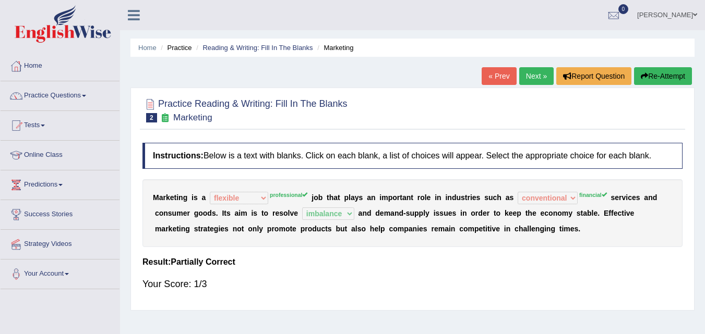
click at [526, 70] on link "Next »" at bounding box center [536, 76] width 34 height 18
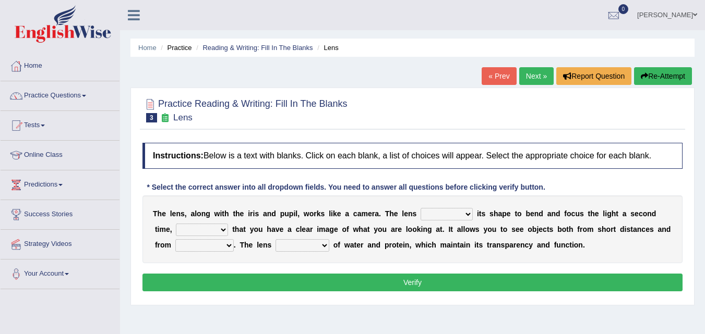
click at [447, 214] on select "adjusts shows selects presents" at bounding box center [447, 214] width 52 height 13
select select "adjusts"
click at [421, 208] on select "adjusts shows selects presents" at bounding box center [447, 214] width 52 height 13
click at [464, 212] on select "adjusts shows selects presents" at bounding box center [447, 214] width 52 height 13
click at [228, 230] on b at bounding box center [230, 229] width 4 height 8
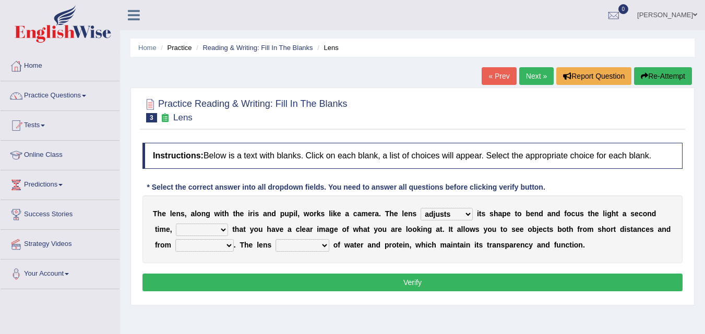
click at [220, 227] on select "ensures to ensure ensure ensured" at bounding box center [202, 230] width 52 height 13
select select "to ensure"
click at [176, 224] on select "ensures to ensure ensure ensured" at bounding box center [202, 230] width 52 height 13
click at [229, 248] on select "far away in between further apart all along" at bounding box center [204, 245] width 58 height 13
select select "far away"
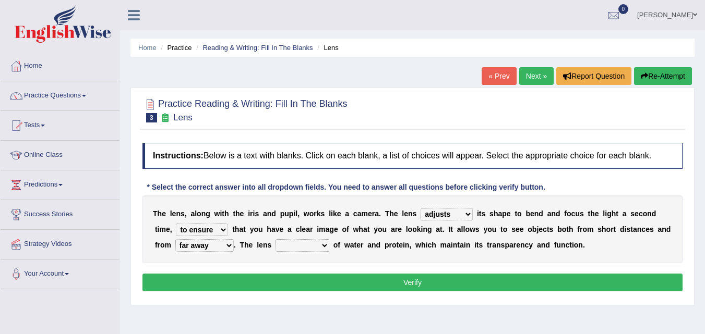
click at [175, 239] on select "far away in between further apart all along" at bounding box center [204, 245] width 58 height 13
click at [296, 242] on select "constitutes comprises composes consists" at bounding box center [302, 245] width 54 height 13
select select "consists"
click at [275, 239] on select "constitutes comprises composes consists" at bounding box center [302, 245] width 54 height 13
click at [298, 289] on button "Verify" at bounding box center [412, 283] width 540 height 18
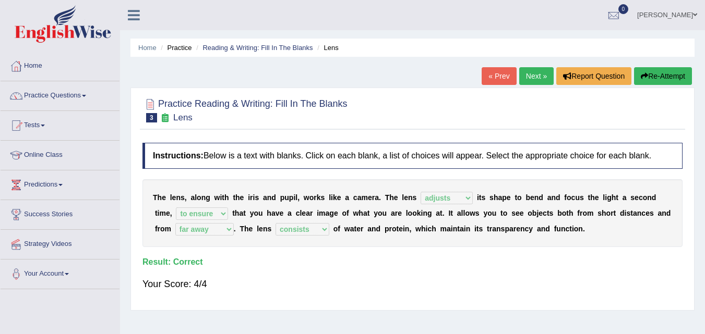
click at [529, 80] on link "Next »" at bounding box center [536, 76] width 34 height 18
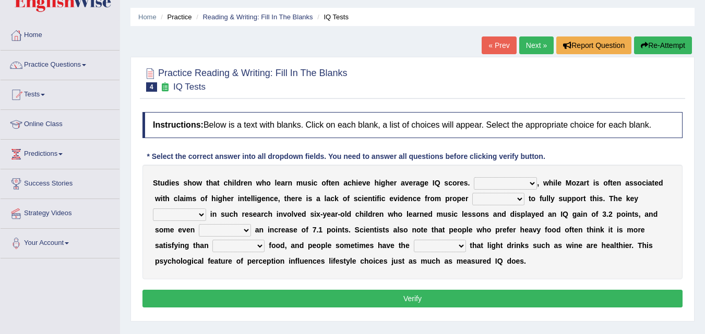
click at [501, 182] on select "However Therefore Consequently While" at bounding box center [505, 183] width 63 height 13
select select "However"
click at [474, 177] on select "However Therefore Consequently While" at bounding box center [505, 183] width 63 height 13
click at [516, 184] on select "However Therefore Consequently While" at bounding box center [505, 183] width 63 height 13
click at [448, 210] on b "s" at bounding box center [450, 214] width 4 height 8
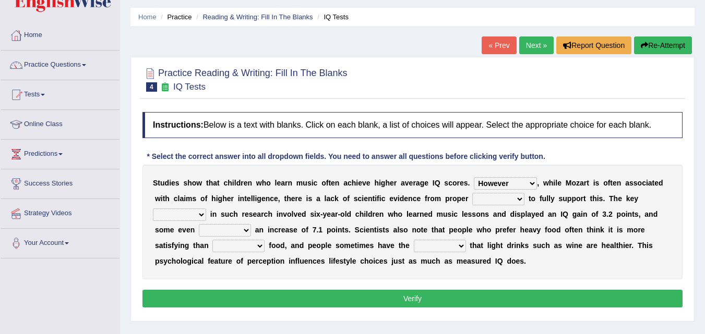
click at [479, 201] on select "test tests testing tested" at bounding box center [498, 199] width 52 height 13
select select "testing"
click at [472, 193] on select "test tests testing tested" at bounding box center [498, 199] width 52 height 13
click at [198, 213] on select "process goal implication odd" at bounding box center [179, 215] width 53 height 13
select select "process"
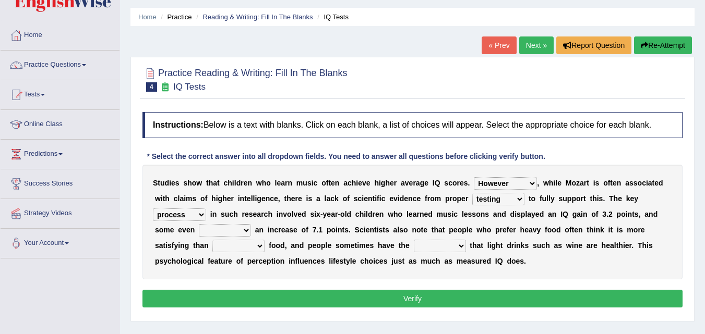
click at [153, 209] on select "process goal implication odd" at bounding box center [179, 215] width 53 height 13
click at [236, 228] on select "exhibited taught learned threatened" at bounding box center [225, 230] width 52 height 13
click at [434, 243] on select "illusion sight anecdote intention" at bounding box center [440, 246] width 52 height 13
click at [576, 247] on b "n" at bounding box center [576, 246] width 5 height 8
click at [255, 247] on select "choosy lighter cushiony spooky" at bounding box center [238, 246] width 52 height 13
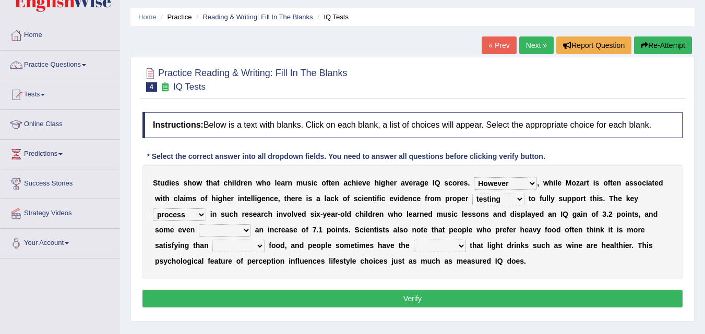
click at [282, 258] on b "n" at bounding box center [282, 261] width 5 height 8
click at [236, 241] on select "choosy lighter cushiony spooky" at bounding box center [238, 246] width 52 height 13
select select "lighter"
click at [212, 240] on select "choosy lighter cushiony spooky" at bounding box center [238, 246] width 52 height 13
click at [426, 246] on select "illusion sight anecdote intention" at bounding box center [440, 246] width 52 height 13
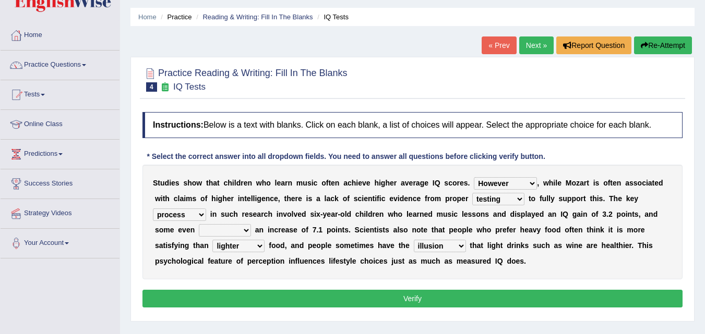
click at [414, 240] on select "illusion sight anecdote intention" at bounding box center [440, 246] width 52 height 13
click at [423, 250] on select "illusion sight anecdote intention" at bounding box center [440, 246] width 52 height 13
click at [414, 240] on select "illusion sight anecdote intention" at bounding box center [440, 246] width 52 height 13
click at [436, 246] on select "illusion sight anecdote intention" at bounding box center [440, 246] width 52 height 13
select select "sight"
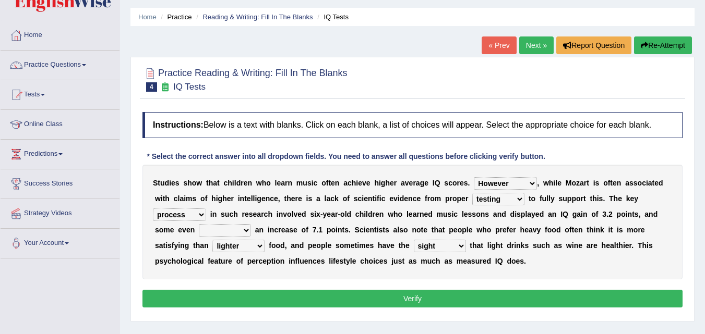
click at [414, 240] on select "illusion sight anecdote intention" at bounding box center [440, 246] width 52 height 13
click at [227, 233] on select "exhibited taught learned threatened" at bounding box center [225, 230] width 52 height 13
select select "taught"
click at [199, 224] on select "exhibited taught learned threatened" at bounding box center [225, 230] width 52 height 13
click at [254, 297] on button "Verify" at bounding box center [412, 299] width 540 height 18
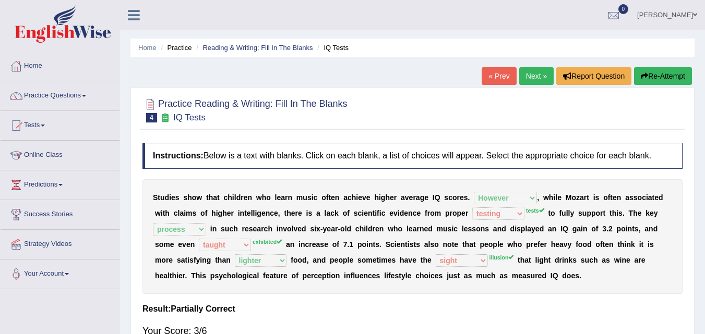
click at [537, 78] on link "Next »" at bounding box center [536, 76] width 34 height 18
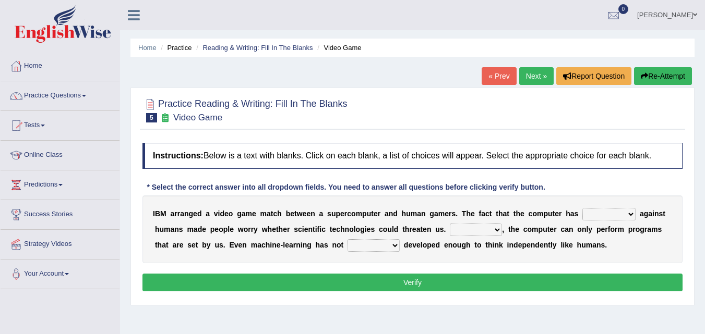
click at [617, 212] on select "competed fought acted challenged" at bounding box center [608, 214] width 53 height 13
select select "competed"
click at [582, 208] on select "competed fought acted challenged" at bounding box center [608, 214] width 53 height 13
click at [470, 232] on select "Moreover However Thus So" at bounding box center [476, 230] width 52 height 13
select select "However"
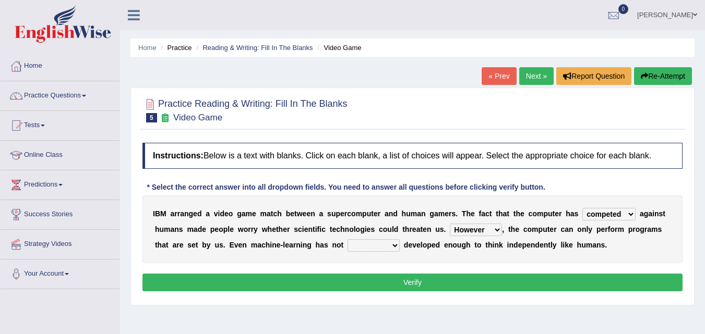
click at [450, 224] on select "Moreover However Thus So" at bounding box center [476, 230] width 52 height 13
click at [391, 242] on select "yet still only just" at bounding box center [373, 245] width 52 height 13
select select "yet"
click at [347, 239] on select "yet still only just" at bounding box center [373, 245] width 52 height 13
click at [371, 285] on button "Verify" at bounding box center [412, 283] width 540 height 18
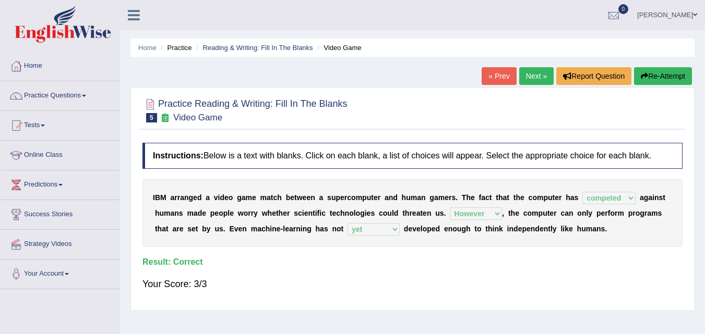
click at [524, 72] on link "Next »" at bounding box center [536, 76] width 34 height 18
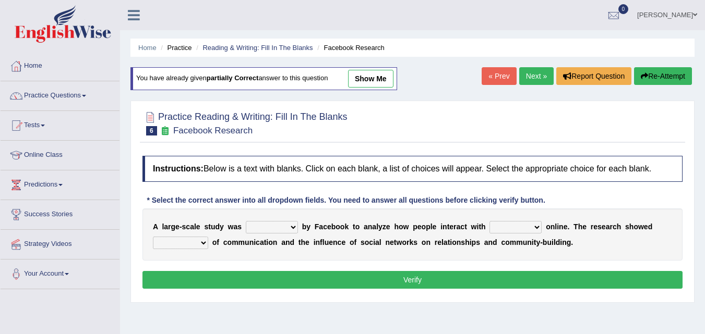
click at [271, 224] on select "surveyed had asked made" at bounding box center [272, 227] width 52 height 13
select select "surveyed"
click at [246, 221] on select "surveyed had asked made" at bounding box center [272, 227] width 52 height 13
click at [286, 229] on select "surveyed had asked made" at bounding box center [272, 227] width 52 height 13
click at [314, 255] on div "A l a r g e - s c a l e s t u d y w a s surveyed had asked made b y F a c e b o…" at bounding box center [412, 235] width 540 height 52
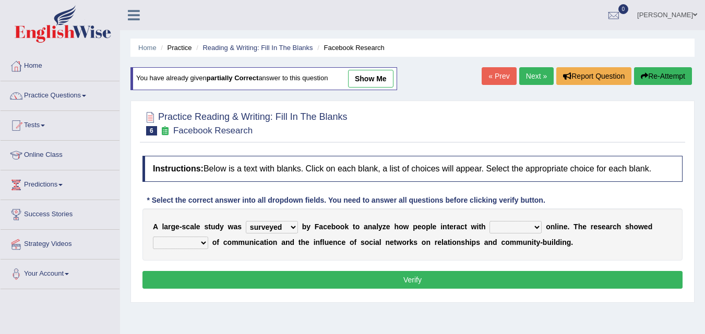
click at [508, 229] on select "together all each other another" at bounding box center [515, 227] width 52 height 13
select select "each other"
click at [489, 221] on select "together all each other another" at bounding box center [515, 227] width 52 height 13
click at [201, 242] on select "advantages standards fellowships patterns" at bounding box center [180, 243] width 55 height 13
select select "patterns"
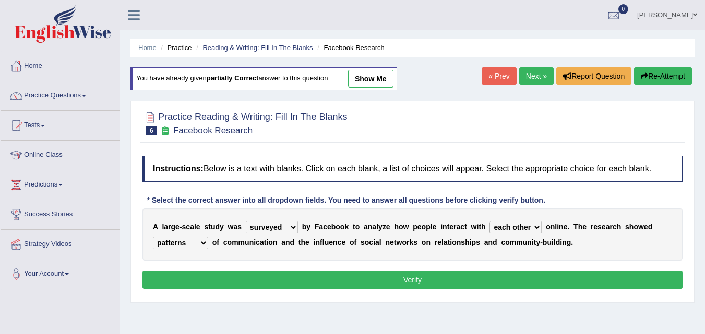
click at [153, 237] on select "advantages standards fellowships patterns" at bounding box center [180, 243] width 55 height 13
click at [229, 279] on button "Verify" at bounding box center [412, 280] width 540 height 18
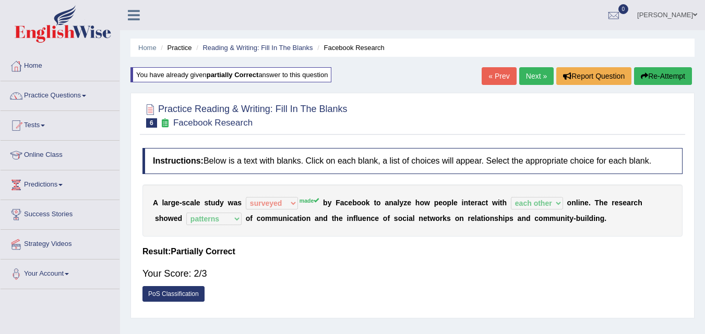
click at [535, 78] on link "Next »" at bounding box center [536, 76] width 34 height 18
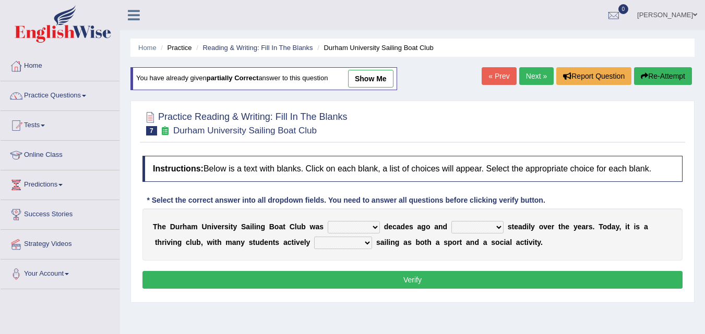
click at [346, 227] on select "found fund founded find" at bounding box center [354, 227] width 52 height 13
select select "found"
click at [328, 221] on select "found fund founded find" at bounding box center [354, 227] width 52 height 13
click at [489, 223] on select "grow growing has grown grown" at bounding box center [477, 227] width 52 height 13
select select "grown"
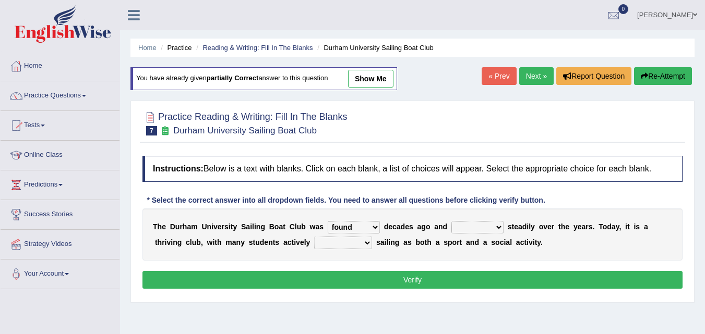
click at [451, 221] on select "grow growing has grown grown" at bounding box center [477, 227] width 52 height 13
click at [338, 245] on select "enjoy enjoyed are enjoying enjoying" at bounding box center [343, 243] width 58 height 13
select select "are enjoying"
click at [314, 237] on select "enjoy enjoyed are enjoying enjoying" at bounding box center [343, 243] width 58 height 13
click at [345, 281] on button "Verify" at bounding box center [412, 280] width 540 height 18
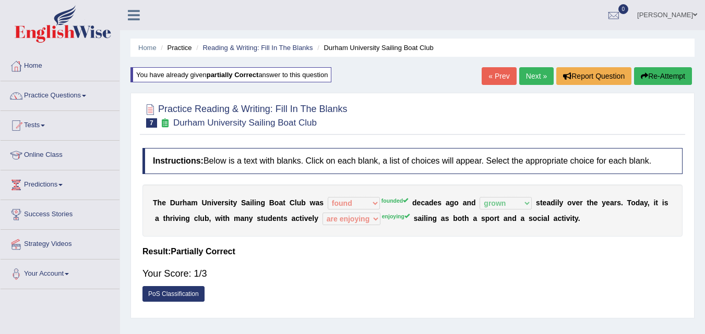
click at [536, 76] on link "Next »" at bounding box center [536, 76] width 34 height 18
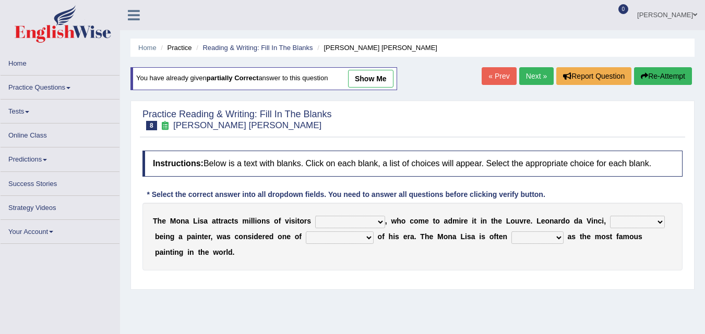
click at [536, 76] on link "Next »" at bounding box center [536, 76] width 34 height 18
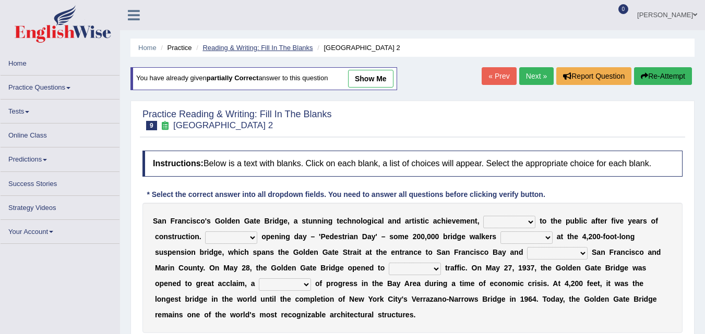
click at [289, 51] on link "Reading & Writing: Fill In The Blanks" at bounding box center [257, 48] width 110 height 8
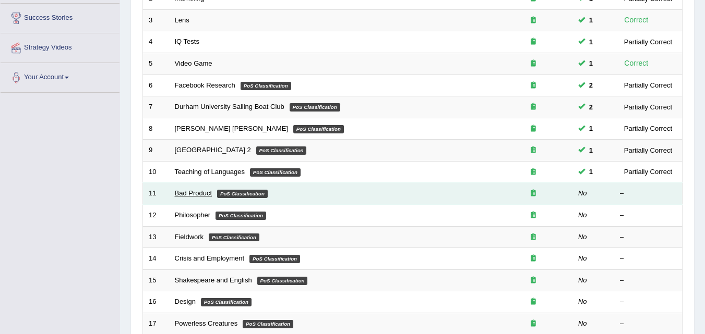
click at [194, 196] on link "Bad Product" at bounding box center [194, 193] width 38 height 8
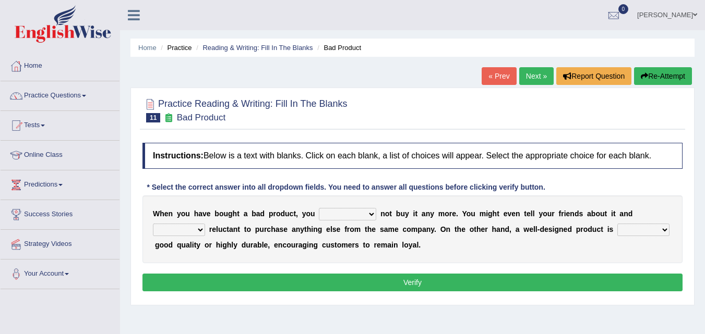
click at [341, 212] on select "would have should have should" at bounding box center [347, 214] width 57 height 13
select select "would"
click at [319, 208] on select "would have should have should" at bounding box center [347, 214] width 57 height 13
click at [185, 235] on select "is are be being" at bounding box center [179, 230] width 52 height 13
select select "being"
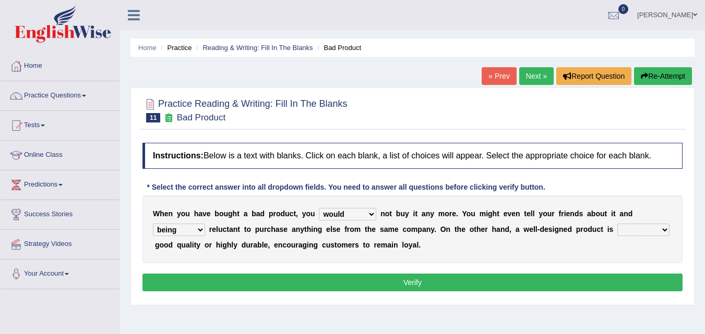
click at [153, 224] on select "is are be being" at bounding box center [179, 230] width 52 height 13
click at [204, 235] on select "is are be being" at bounding box center [179, 230] width 52 height 13
click at [272, 253] on div "W h e n y o u h a v e b o u g h t a b a d p r o d u c t , y o u would have shou…" at bounding box center [412, 230] width 540 height 68
click at [195, 236] on select "is are be being" at bounding box center [179, 230] width 52 height 13
click at [253, 253] on div "W h e n y o u h a v e b o u g h t a b a d p r o d u c t , y o u would have shou…" at bounding box center [412, 230] width 540 height 68
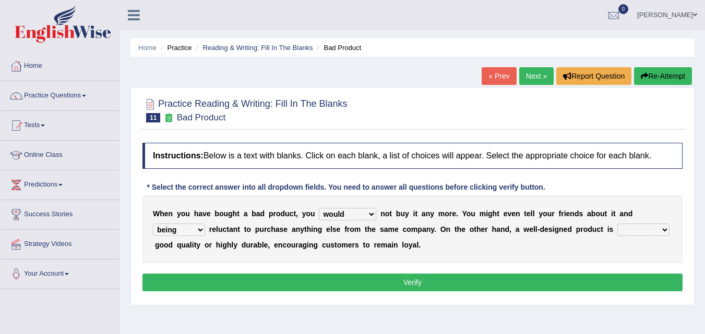
click at [628, 231] on select "both also neither either" at bounding box center [643, 230] width 52 height 13
select select "either"
click at [617, 224] on select "both also neither either" at bounding box center [643, 230] width 52 height 13
click at [371, 277] on button "Verify" at bounding box center [412, 283] width 540 height 18
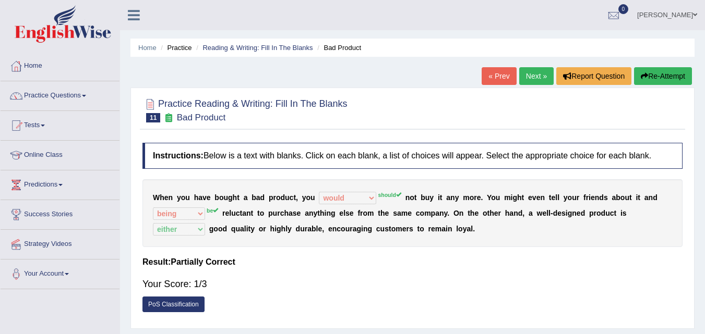
click at [519, 76] on link "Next »" at bounding box center [536, 76] width 34 height 18
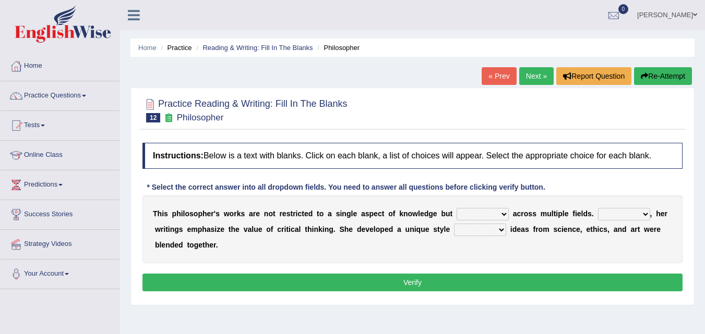
click at [471, 218] on select "constrain contain assemble extend" at bounding box center [483, 214] width 52 height 13
select select "extend"
click at [457, 208] on select "constrain contain assemble extend" at bounding box center [483, 214] width 52 height 13
click at [610, 214] on select "Rather So Moreover Likely" at bounding box center [624, 214] width 52 height 13
select select "Moreover"
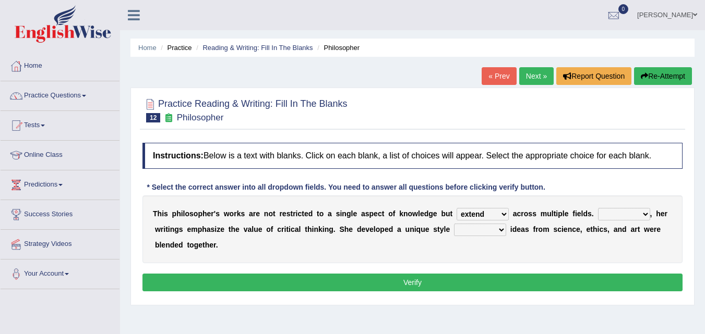
click at [598, 208] on select "Rather So Moreover Likely" at bounding box center [624, 214] width 52 height 13
click at [478, 230] on select "in that that which in which" at bounding box center [480, 230] width 52 height 13
click at [454, 224] on select "in that that which in which" at bounding box center [480, 230] width 52 height 13
click at [479, 227] on select "in that that which in which" at bounding box center [480, 230] width 52 height 13
select select "in which"
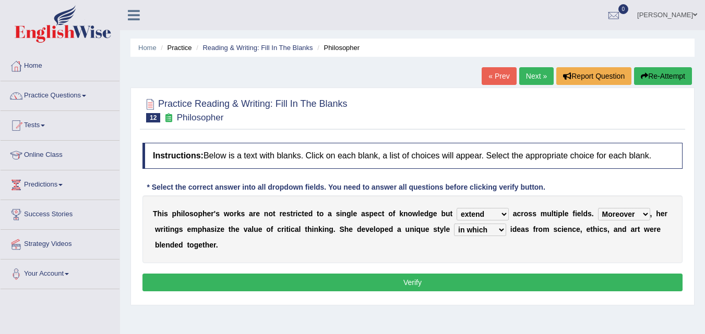
click at [454, 224] on select "in that that which in which" at bounding box center [480, 230] width 52 height 13
click at [393, 286] on button "Verify" at bounding box center [412, 283] width 540 height 18
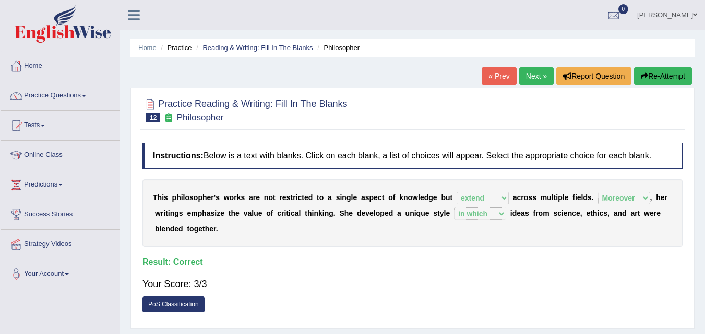
click at [529, 78] on link "Next »" at bounding box center [536, 76] width 34 height 18
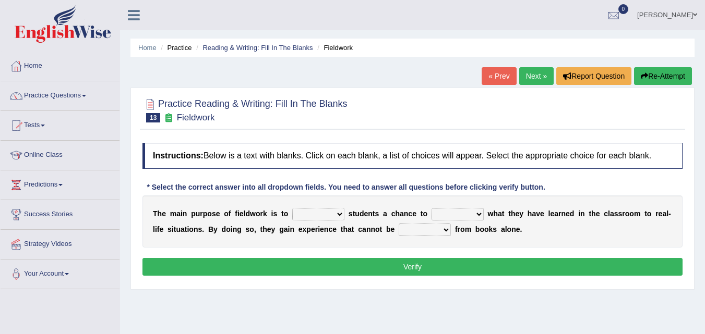
click at [326, 215] on select "resemble stow rave offer" at bounding box center [318, 214] width 52 height 13
select select "offer"
click at [292, 208] on select "resemble stow rave offer" at bounding box center [318, 214] width 52 height 13
click at [455, 211] on select "compare align apply dismount" at bounding box center [457, 214] width 52 height 13
select select "apply"
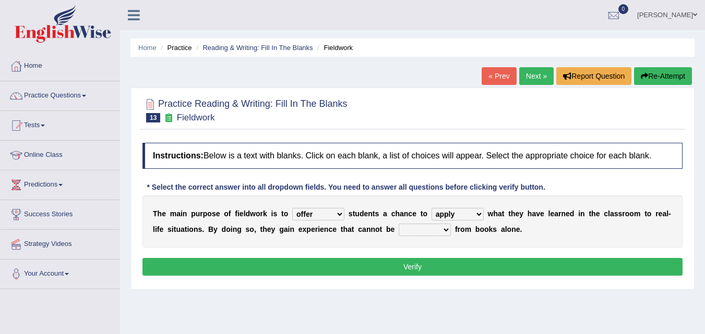
click at [431, 208] on select "compare align apply dismount" at bounding box center [457, 214] width 52 height 13
click at [434, 226] on select "originated prepared obtained touted" at bounding box center [425, 230] width 52 height 13
select select "obtained"
click at [399, 224] on select "originated prepared obtained touted" at bounding box center [425, 230] width 52 height 13
click at [397, 270] on button "Verify" at bounding box center [412, 267] width 540 height 18
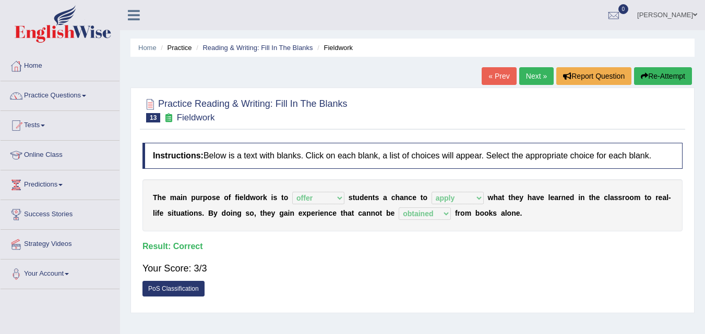
click at [530, 82] on link "Next »" at bounding box center [536, 76] width 34 height 18
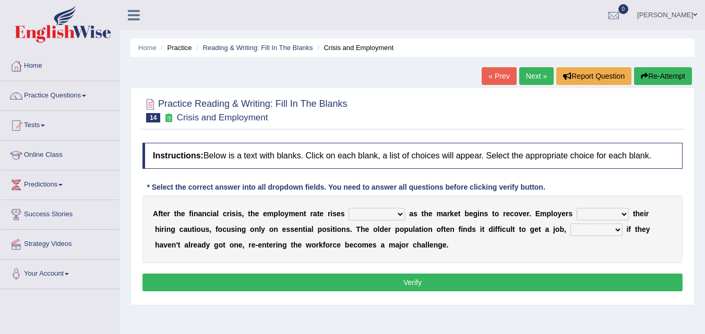
click at [375, 213] on select "normally conversely strenuously sharply" at bounding box center [377, 214] width 56 height 13
select select "strenuously"
click at [349, 208] on select "normally conversely strenuously sharply" at bounding box center [377, 214] width 56 height 13
click at [586, 212] on select "keeping kept keep are kept" at bounding box center [603, 214] width 52 height 13
click at [577, 208] on select "keeping kept keep are kept" at bounding box center [603, 214] width 52 height 13
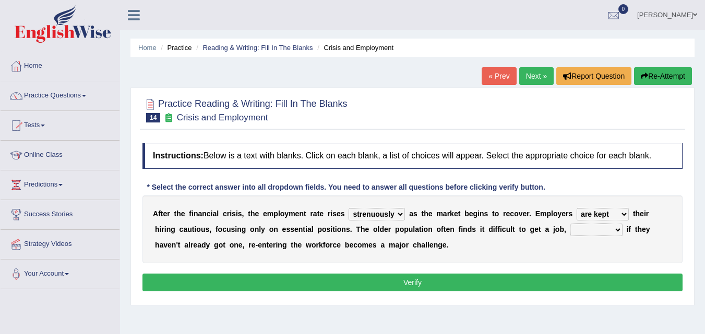
click at [617, 218] on select "keeping kept keep are kept" at bounding box center [603, 214] width 52 height 13
select select "keep"
click at [577, 208] on select "keeping kept keep are kept" at bounding box center [603, 214] width 52 height 13
click at [588, 228] on select "although while then because" at bounding box center [596, 230] width 52 height 13
select select "although"
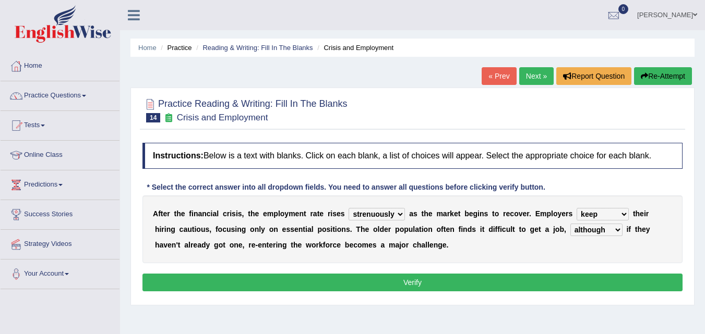
click at [570, 224] on select "although while then because" at bounding box center [596, 230] width 52 height 13
click at [565, 278] on button "Verify" at bounding box center [412, 283] width 540 height 18
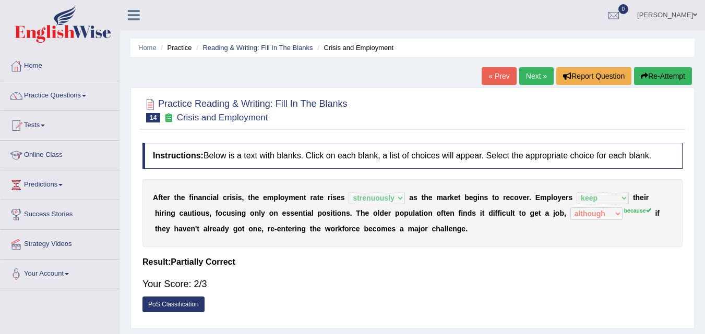
click at [538, 78] on link "Next »" at bounding box center [536, 76] width 34 height 18
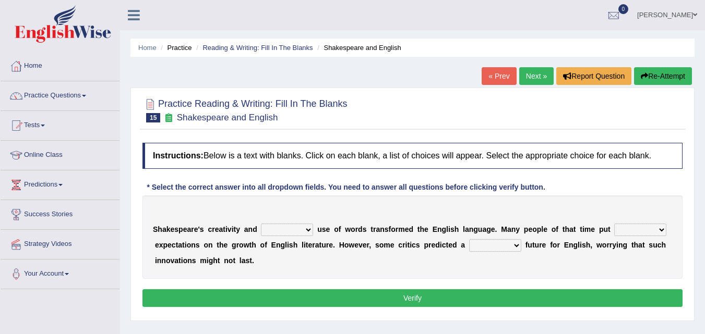
click at [306, 233] on select "idealized intensive fancied inventive" at bounding box center [287, 230] width 52 height 13
select select "intensive"
click at [261, 224] on select "idealized intensive fancied inventive" at bounding box center [287, 230] width 52 height 13
click at [630, 225] on select "wide much high more" at bounding box center [640, 230] width 52 height 13
select select "high"
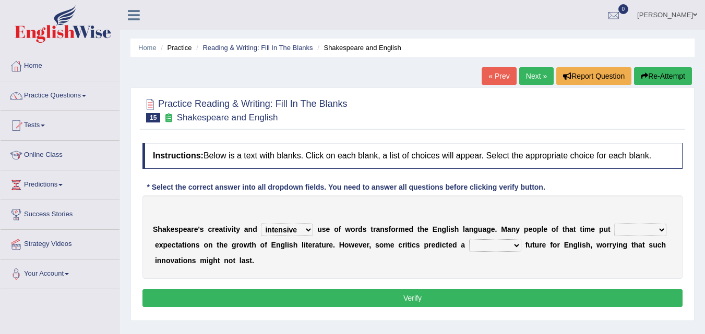
click at [614, 224] on select "wide much high more" at bounding box center [640, 230] width 52 height 13
click at [479, 248] on select "monetary promising irresistible daunting" at bounding box center [495, 245] width 52 height 13
select select "irresistible"
click at [469, 239] on select "monetary promising irresistible daunting" at bounding box center [495, 245] width 52 height 13
click at [453, 297] on button "Verify" at bounding box center [412, 299] width 540 height 18
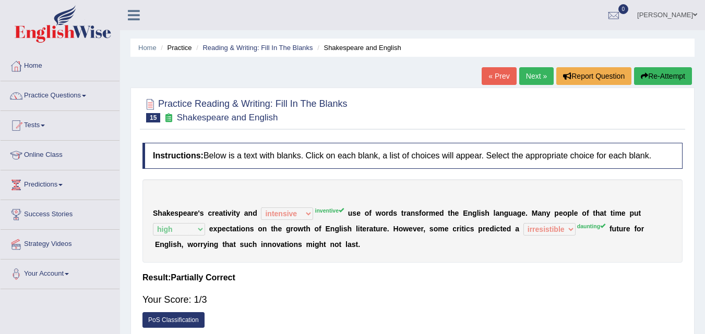
click at [529, 79] on link "Next »" at bounding box center [536, 76] width 34 height 18
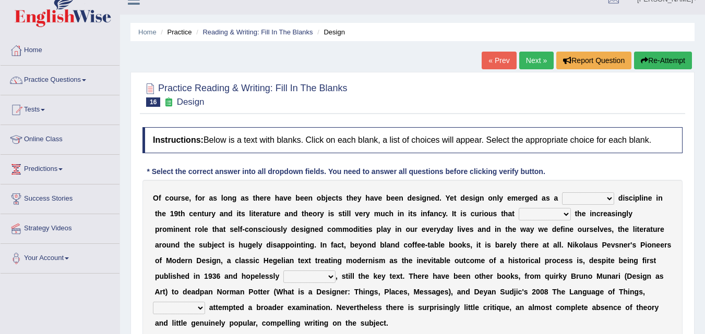
scroll to position [7, 0]
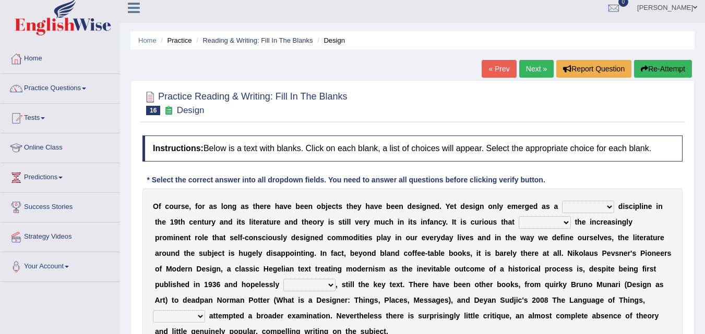
click at [190, 42] on li "Practice" at bounding box center [174, 40] width 33 height 10
click at [71, 91] on link "Practice Questions" at bounding box center [60, 87] width 119 height 26
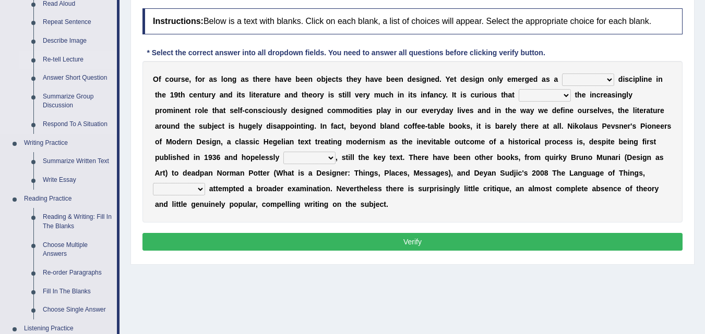
scroll to position [212, 0]
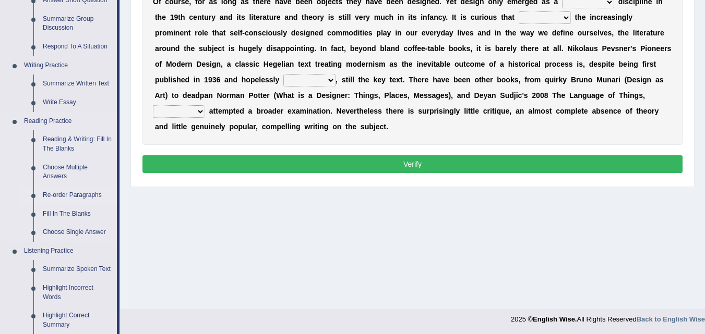
click at [58, 195] on link "Re-order Paragraphs" at bounding box center [77, 195] width 79 height 19
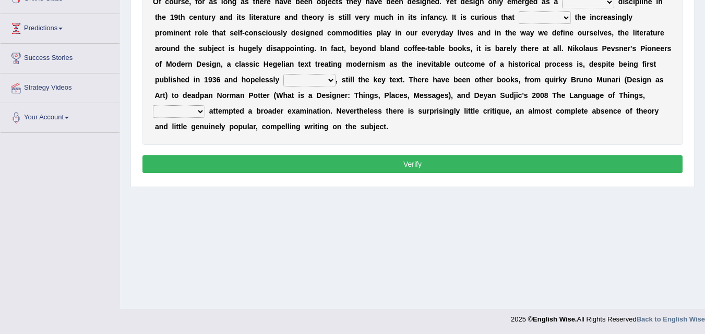
scroll to position [210, 0]
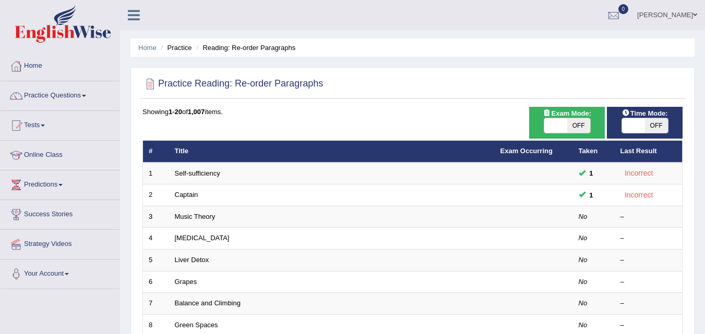
click at [199, 220] on link "Music Theory" at bounding box center [195, 217] width 41 height 8
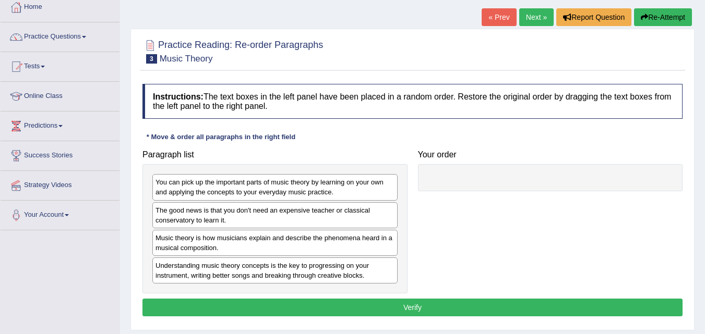
scroll to position [59, 0]
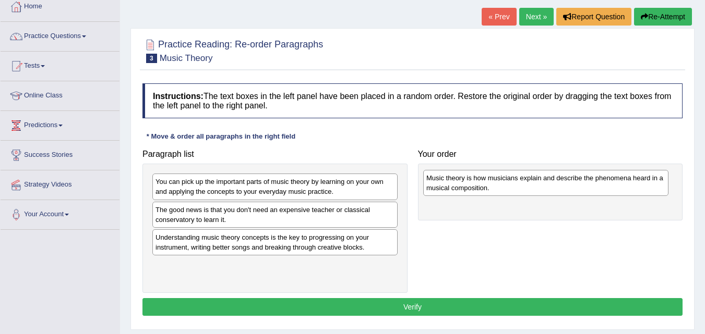
drag, startPoint x: 206, startPoint y: 249, endPoint x: 476, endPoint y: 190, distance: 277.3
click at [476, 190] on div "Music theory is how musicians explain and describe the phenomena heard in a mus…" at bounding box center [545, 183] width 245 height 26
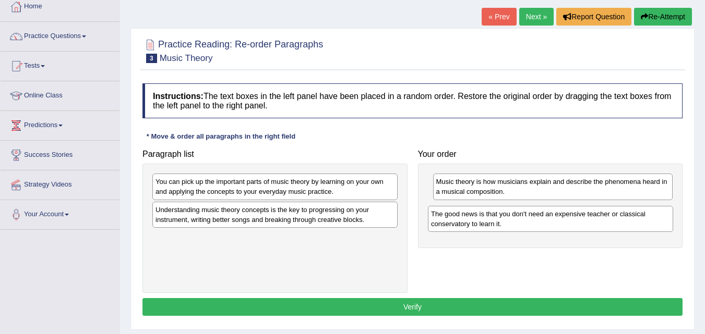
drag, startPoint x: 227, startPoint y: 222, endPoint x: 503, endPoint y: 226, distance: 275.5
click at [503, 226] on div "The good news is that you don't need an expensive teacher or classical conserva…" at bounding box center [550, 219] width 245 height 26
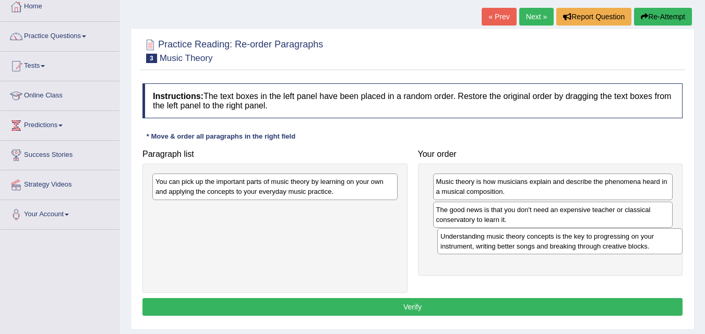
drag, startPoint x: 343, startPoint y: 222, endPoint x: 628, endPoint y: 249, distance: 286.1
click at [628, 249] on div "Understanding music theory concepts is the key to progressing on your instrumen…" at bounding box center [559, 242] width 245 height 26
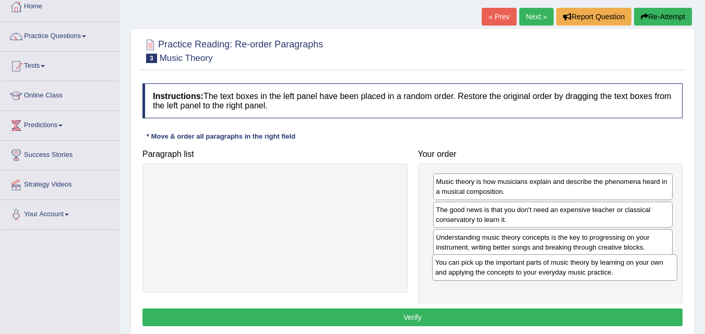
drag, startPoint x: 379, startPoint y: 193, endPoint x: 632, endPoint y: 266, distance: 263.2
click at [632, 266] on div "You can pick up the important parts of music theory by learning on your own and…" at bounding box center [554, 268] width 245 height 26
click at [512, 321] on button "Verify" at bounding box center [412, 318] width 540 height 18
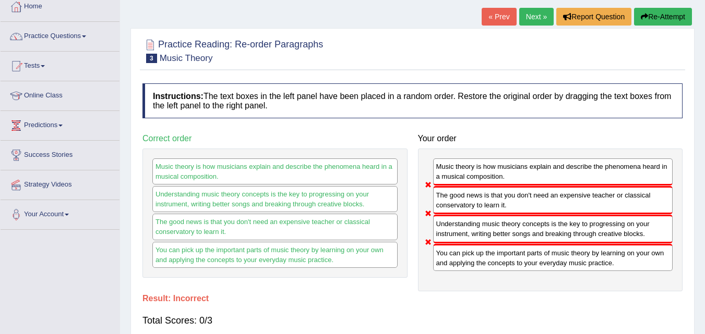
click at [537, 21] on link "Next »" at bounding box center [536, 17] width 34 height 18
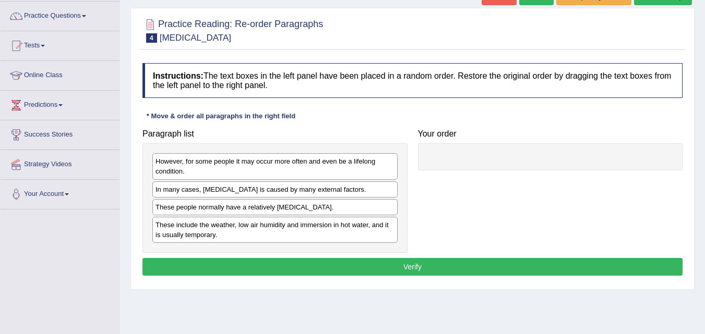
scroll to position [80, 0]
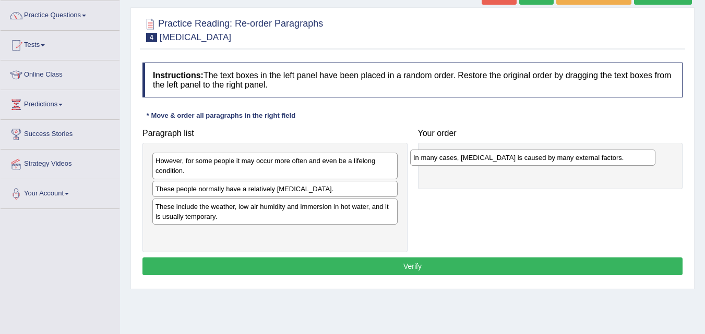
drag, startPoint x: 218, startPoint y: 191, endPoint x: 476, endPoint y: 160, distance: 260.2
click at [476, 160] on div "In many cases, [MEDICAL_DATA] is caused by many external factors." at bounding box center [532, 158] width 245 height 16
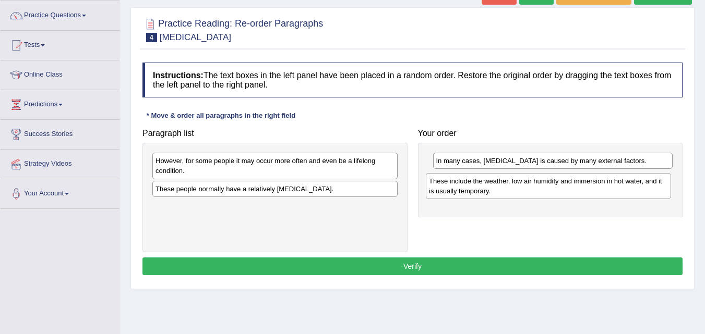
drag, startPoint x: 248, startPoint y: 219, endPoint x: 522, endPoint y: 193, distance: 274.6
click at [522, 193] on div "These include the weather, low air humidity and immersion in hot water, and it …" at bounding box center [548, 186] width 245 height 26
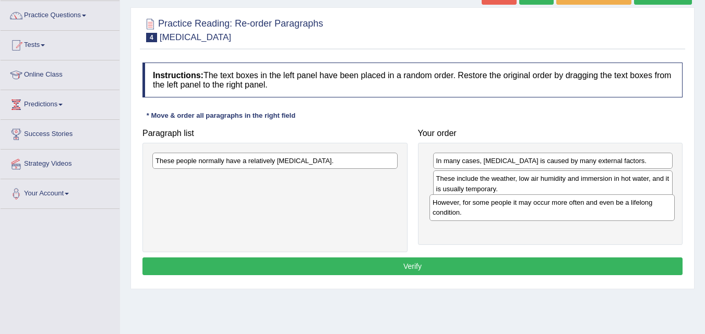
drag, startPoint x: 307, startPoint y: 165, endPoint x: 584, endPoint y: 207, distance: 280.2
click at [584, 207] on div "However, for some people it may occur more often and even be a lifelong conditi…" at bounding box center [551, 208] width 245 height 26
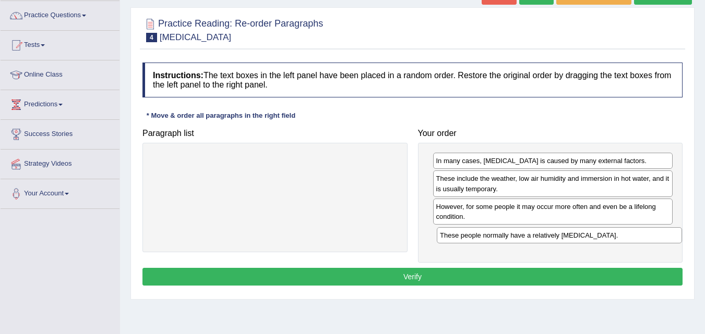
drag, startPoint x: 344, startPoint y: 167, endPoint x: 629, endPoint y: 242, distance: 294.0
click at [629, 242] on div "These people normally have a relatively [MEDICAL_DATA]." at bounding box center [559, 235] width 245 height 16
click at [537, 282] on button "Verify" at bounding box center [412, 277] width 540 height 18
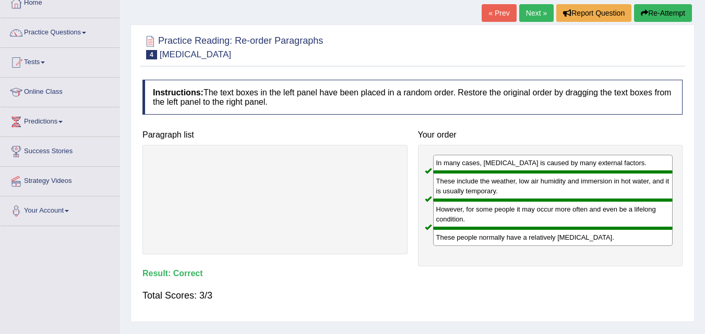
scroll to position [44, 0]
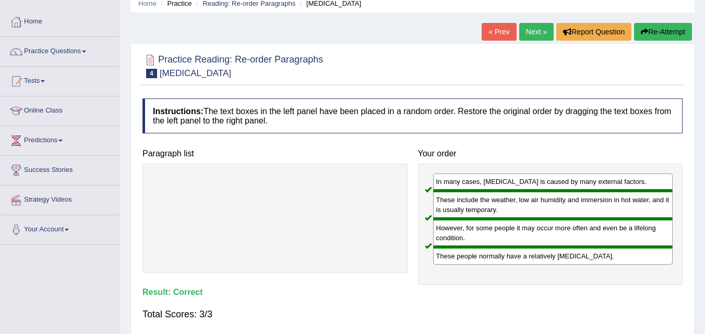
click at [525, 35] on link "Next »" at bounding box center [536, 32] width 34 height 18
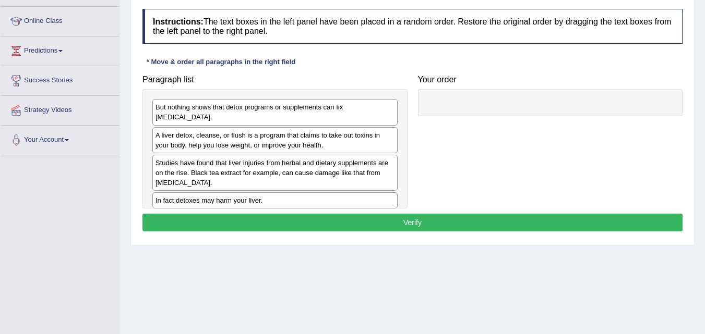
scroll to position [135, 0]
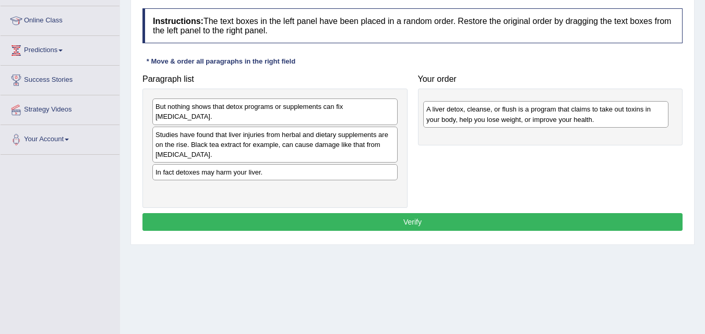
drag, startPoint x: 291, startPoint y: 133, endPoint x: 562, endPoint y: 118, distance: 271.2
click at [562, 118] on div "A liver detox, cleanse, or flush is a program that claims to take out toxins in…" at bounding box center [545, 114] width 245 height 26
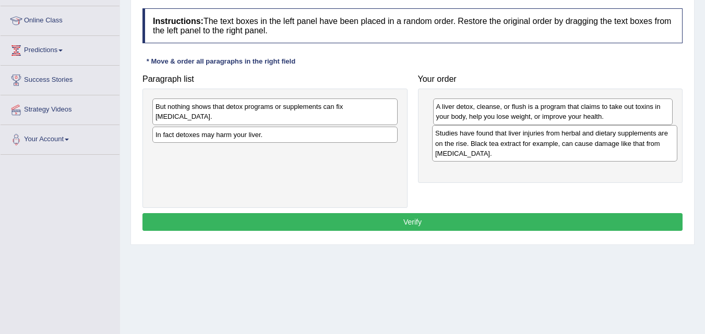
drag, startPoint x: 316, startPoint y: 134, endPoint x: 595, endPoint y: 142, distance: 279.8
click at [595, 142] on div "Studies have found that liver injuries from herbal and dietary supplements are …" at bounding box center [554, 143] width 245 height 36
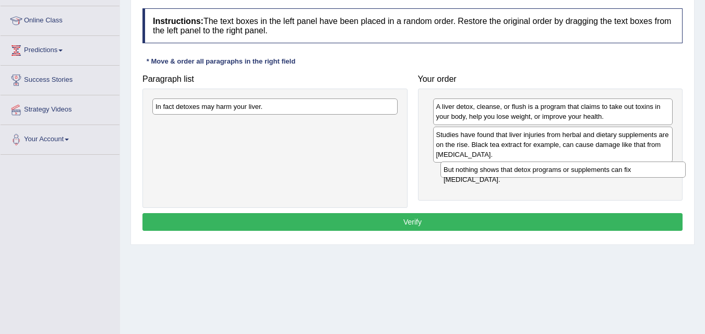
drag, startPoint x: 323, startPoint y: 101, endPoint x: 611, endPoint y: 165, distance: 295.0
click at [611, 165] on div "But nothing shows that detox programs or supplements can fix [MEDICAL_DATA]." at bounding box center [562, 170] width 245 height 16
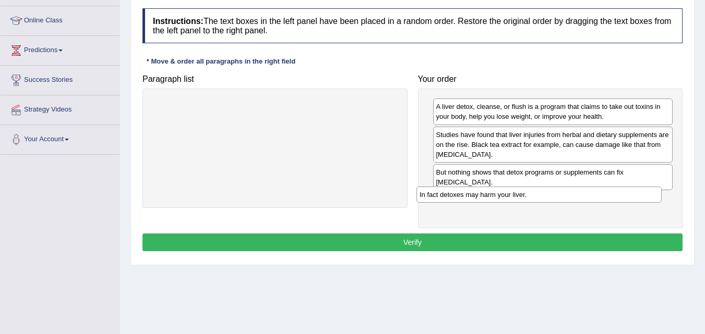
drag, startPoint x: 314, startPoint y: 106, endPoint x: 578, endPoint y: 195, distance: 278.3
click at [578, 195] on div "In fact detoxes may harm your liver." at bounding box center [538, 195] width 245 height 16
click at [478, 234] on button "Verify" at bounding box center [412, 243] width 540 height 18
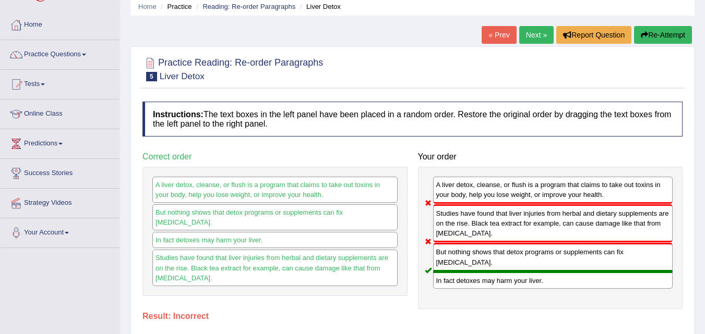
scroll to position [0, 0]
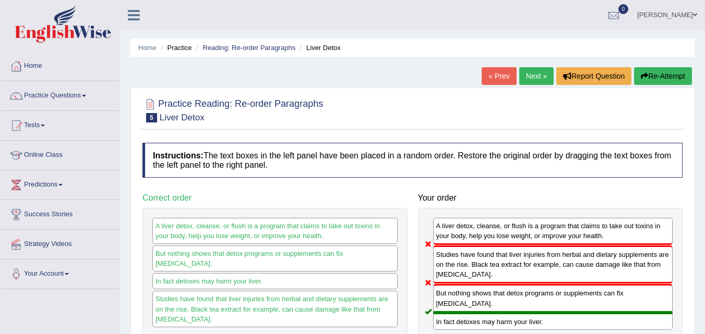
click at [478, 234] on div "A liver detox, cleanse, or flush is a program that claims to take out toxins in…" at bounding box center [553, 231] width 240 height 27
click at [529, 70] on link "Next »" at bounding box center [536, 76] width 34 height 18
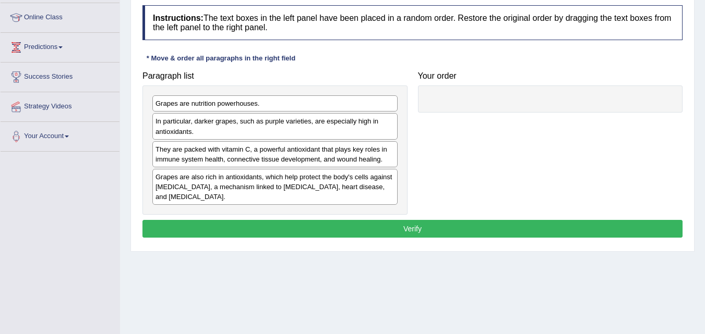
scroll to position [138, 0]
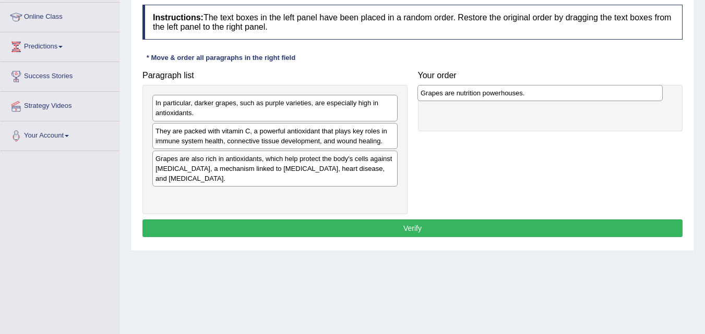
drag, startPoint x: 253, startPoint y: 104, endPoint x: 518, endPoint y: 94, distance: 265.2
click at [518, 94] on div "Grapes are nutrition powerhouses." at bounding box center [539, 93] width 245 height 16
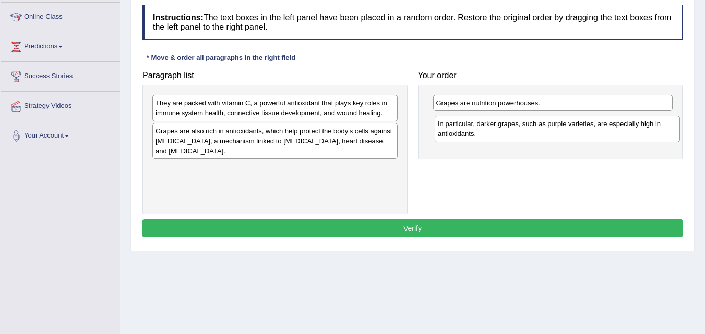
drag, startPoint x: 249, startPoint y: 112, endPoint x: 521, endPoint y: 133, distance: 272.6
click at [521, 133] on div "In particular, darker grapes, such as purple varieties, are especially high in …" at bounding box center [557, 129] width 245 height 26
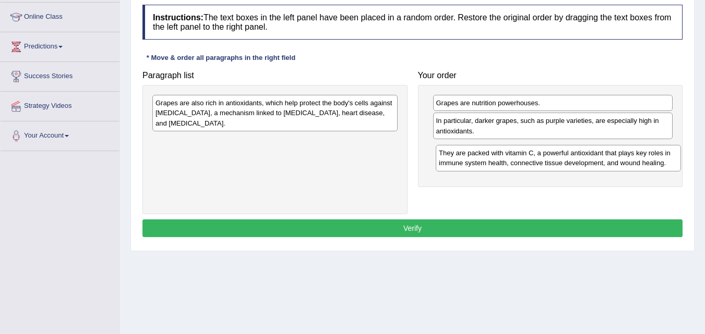
drag, startPoint x: 251, startPoint y: 105, endPoint x: 534, endPoint y: 155, distance: 287.7
click at [534, 155] on div "They are packed with vitamin C, a powerful antioxidant that plays key roles in …" at bounding box center [558, 158] width 245 height 26
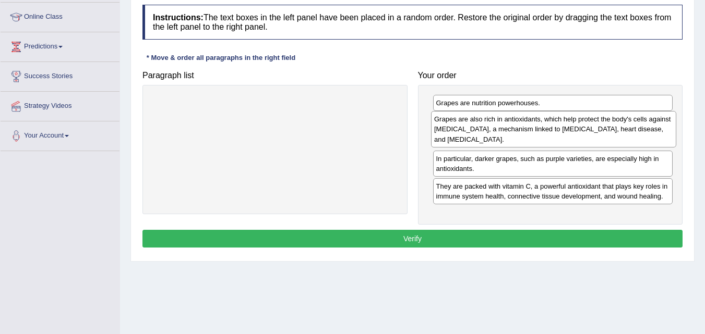
drag, startPoint x: 278, startPoint y: 106, endPoint x: 556, endPoint y: 122, distance: 279.1
click at [556, 122] on div "Grapes are also rich in antioxidants, which help protect the body's cells again…" at bounding box center [553, 129] width 245 height 36
click at [365, 237] on button "Verify" at bounding box center [412, 239] width 540 height 18
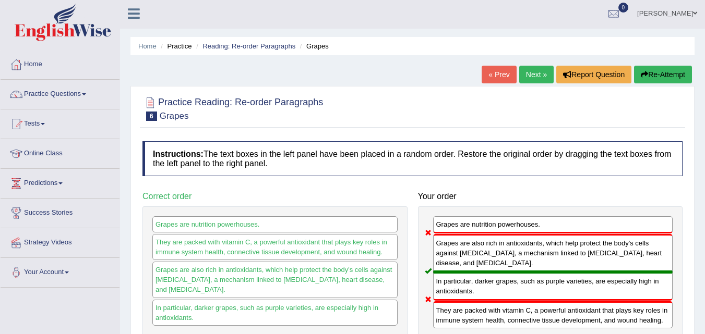
scroll to position [0, 0]
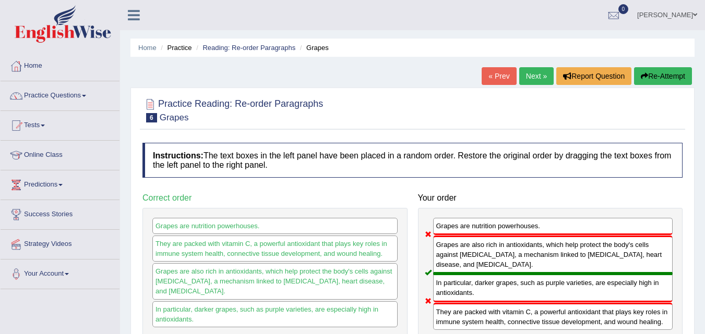
click at [545, 77] on link "Next »" at bounding box center [536, 76] width 34 height 18
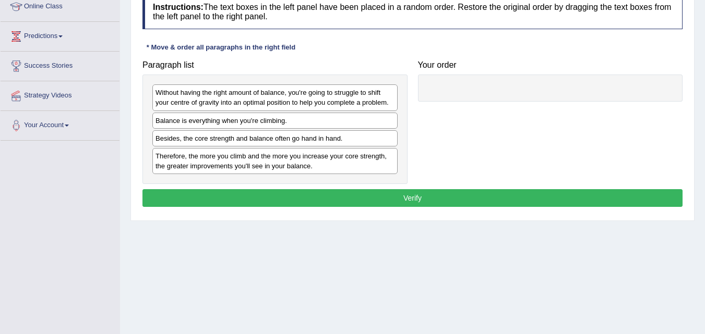
scroll to position [148, 0]
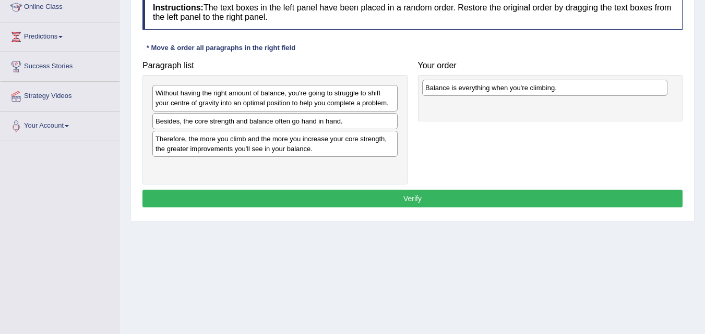
drag, startPoint x: 257, startPoint y: 123, endPoint x: 527, endPoint y: 90, distance: 271.8
click at [527, 90] on div "Balance is everything when you're climbing." at bounding box center [544, 88] width 245 height 16
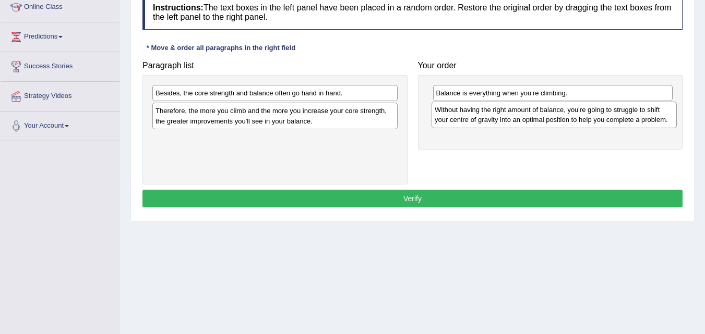
drag, startPoint x: 231, startPoint y: 102, endPoint x: 510, endPoint y: 119, distance: 279.6
click at [510, 119] on div "Without having the right amount of balance, you're going to struggle to shift y…" at bounding box center [553, 115] width 245 height 26
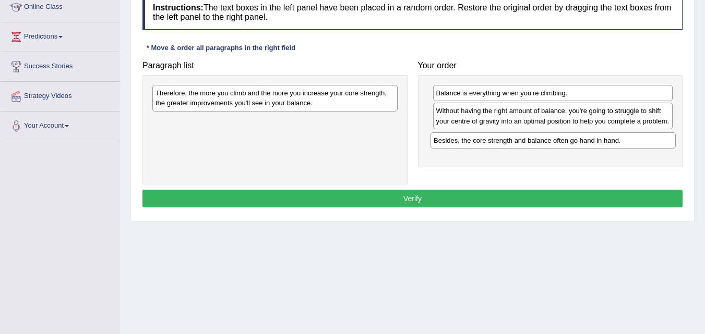
drag, startPoint x: 317, startPoint y: 89, endPoint x: 595, endPoint y: 137, distance: 282.1
click at [595, 137] on div "Besides, the core strength and balance often go hand in hand." at bounding box center [552, 141] width 245 height 16
click at [325, 97] on div "Therefore, the more you climb and the more you increase your core strength, the…" at bounding box center [274, 98] width 245 height 26
drag, startPoint x: 361, startPoint y: 98, endPoint x: 416, endPoint y: 114, distance: 58.1
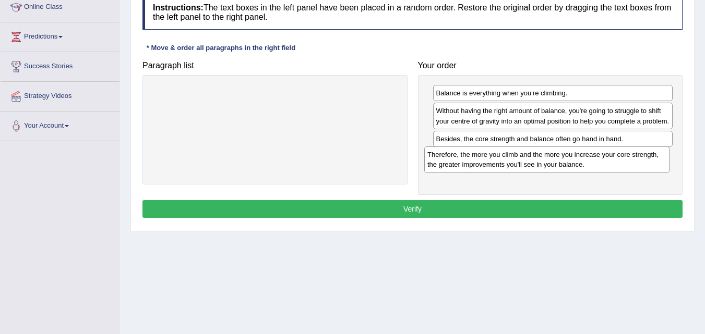
drag, startPoint x: 358, startPoint y: 92, endPoint x: 630, endPoint y: 153, distance: 278.7
click at [630, 153] on div "Therefore, the more you climb and the more you increase your core strength, the…" at bounding box center [546, 160] width 245 height 26
click at [499, 204] on button "Verify" at bounding box center [412, 209] width 540 height 18
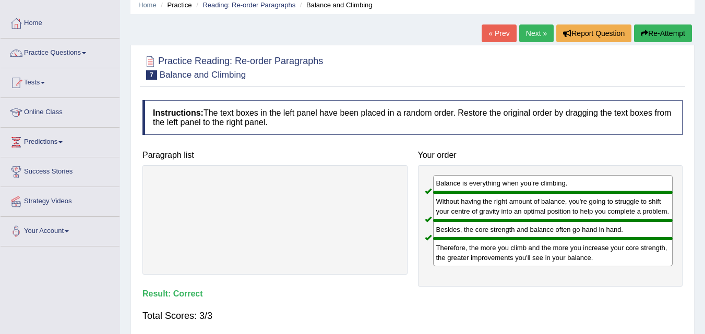
scroll to position [42, 0]
click at [533, 34] on link "Next »" at bounding box center [536, 34] width 34 height 18
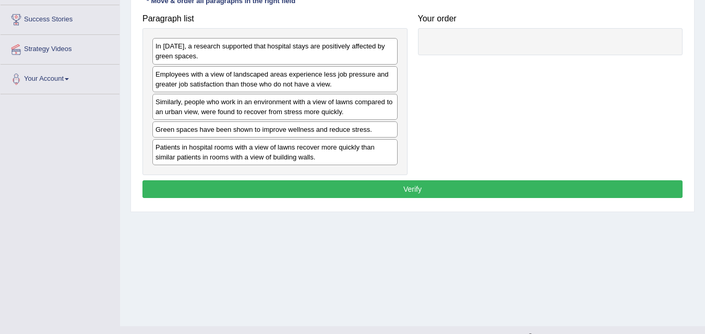
scroll to position [193, 0]
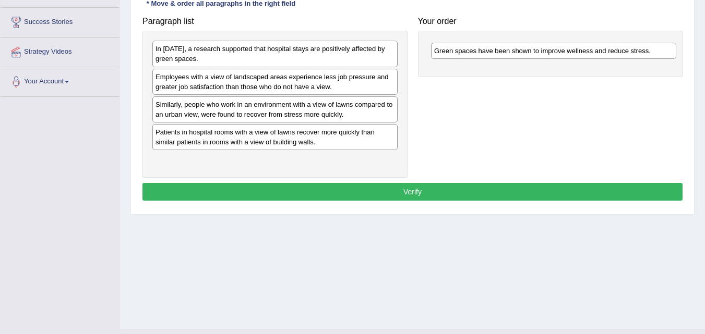
drag, startPoint x: 358, startPoint y: 131, endPoint x: 637, endPoint y: 50, distance: 290.3
click at [637, 50] on div "Green spaces have been shown to improve wellness and reduce stress." at bounding box center [553, 51] width 245 height 16
drag, startPoint x: 353, startPoint y: 111, endPoint x: 345, endPoint y: 111, distance: 8.4
click at [345, 111] on div "Similarly, people who work in an environment with a view of lawns compared to a…" at bounding box center [266, 109] width 245 height 26
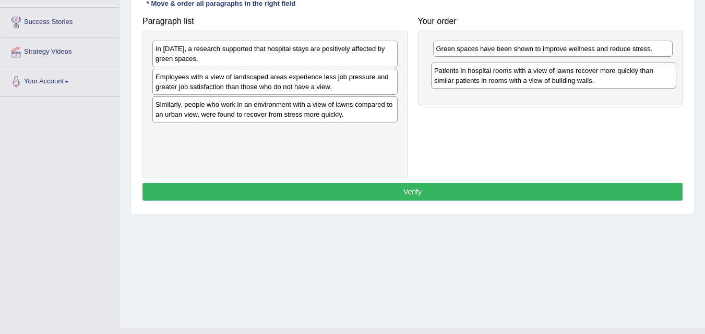
drag, startPoint x: 249, startPoint y: 136, endPoint x: 528, endPoint y: 74, distance: 285.3
click at [528, 74] on div "Patients in hospital rooms with a view of lawns recover more quickly than simil…" at bounding box center [553, 76] width 245 height 26
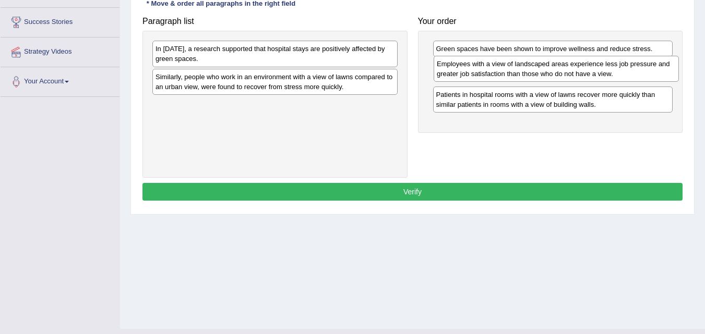
drag, startPoint x: 320, startPoint y: 88, endPoint x: 601, endPoint y: 75, distance: 281.5
click at [601, 75] on div "Employees with a view of landscaped areas experience less job pressure and grea…" at bounding box center [556, 69] width 245 height 26
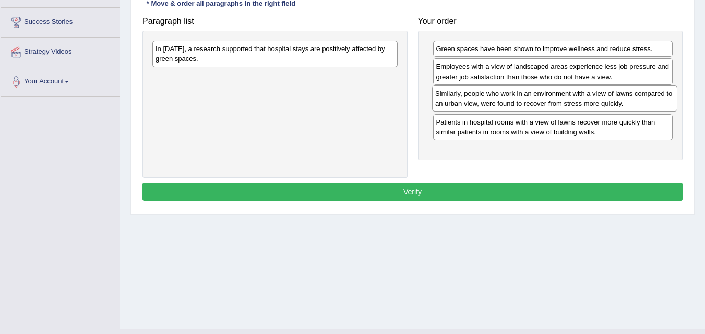
drag, startPoint x: 358, startPoint y: 89, endPoint x: 638, endPoint y: 107, distance: 280.2
click at [638, 107] on div "Similarly, people who work in an environment with a view of lawns compared to a…" at bounding box center [554, 99] width 245 height 26
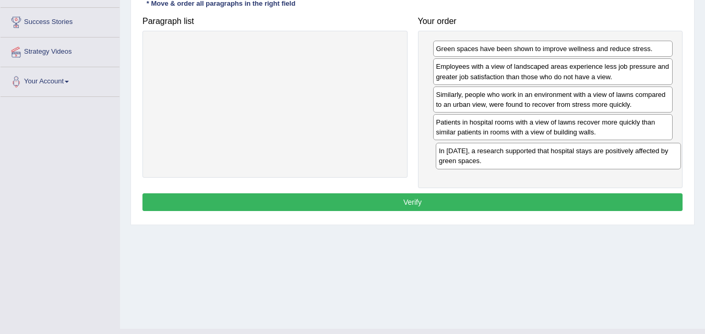
drag, startPoint x: 363, startPoint y: 49, endPoint x: 646, endPoint y: 151, distance: 301.2
click at [646, 151] on div "In [DATE], a research supported that hospital stays are positively affected by …" at bounding box center [558, 156] width 245 height 26
click at [567, 202] on button "Verify" at bounding box center [412, 203] width 540 height 18
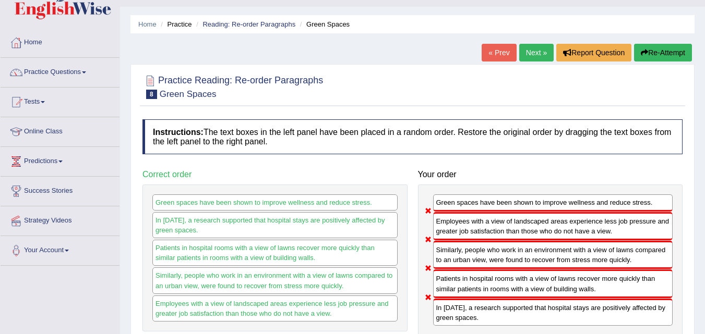
scroll to position [0, 0]
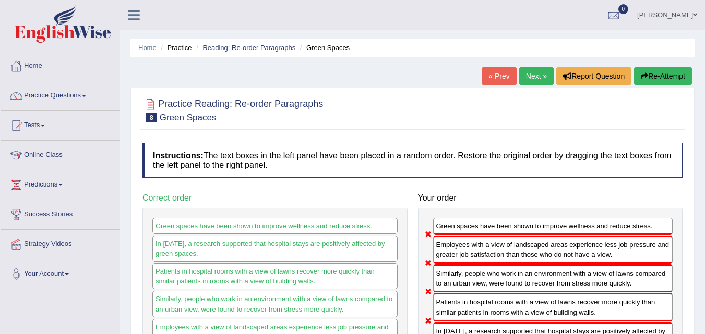
click at [54, 156] on link "Online Class" at bounding box center [60, 154] width 119 height 26
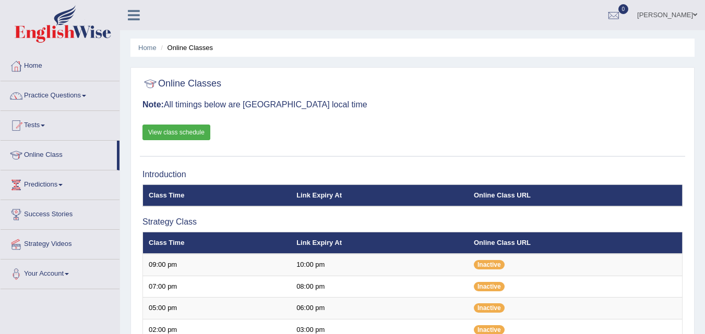
click at [181, 130] on link "View class schedule" at bounding box center [176, 133] width 68 height 16
click at [80, 91] on link "Practice Questions" at bounding box center [60, 94] width 119 height 26
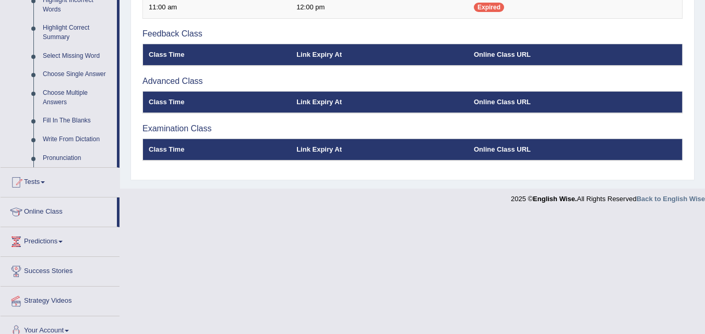
scroll to position [513, 0]
